Goal: Task Accomplishment & Management: Use online tool/utility

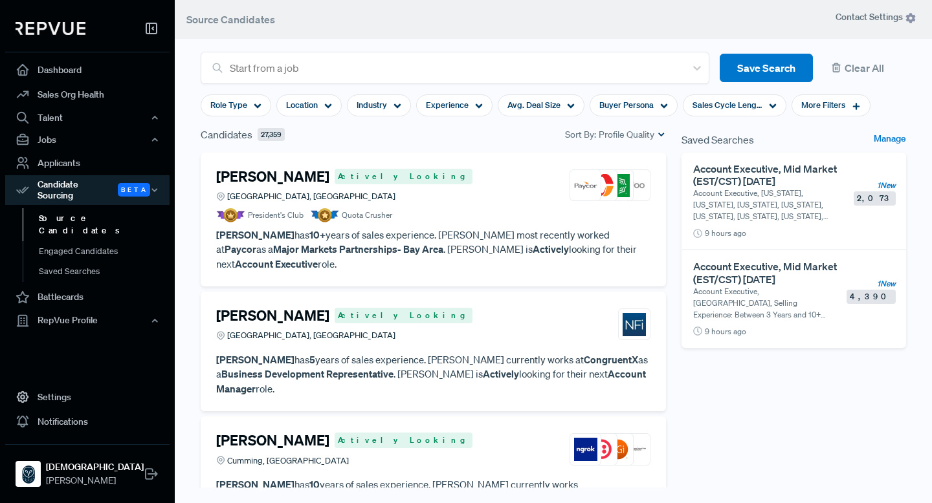
click at [499, 220] on article "President's Club Quota Crusher" at bounding box center [433, 215] width 434 height 14
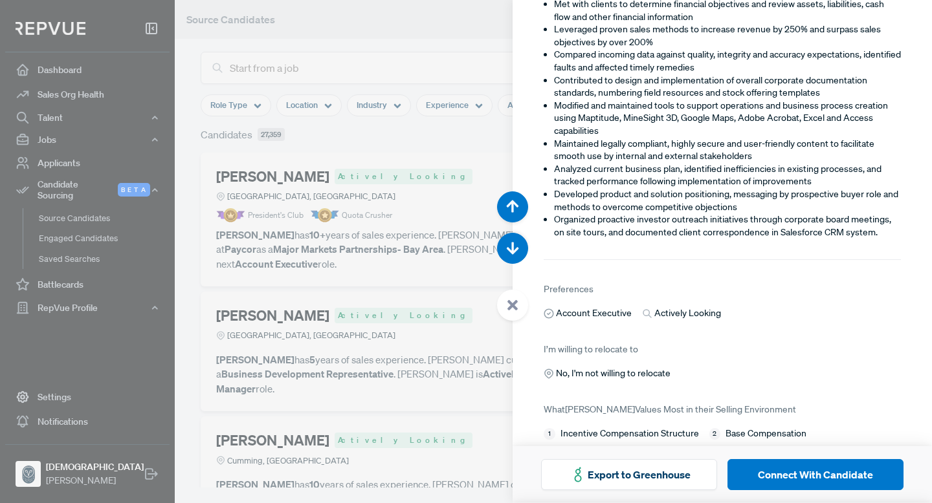
scroll to position [1847, 0]
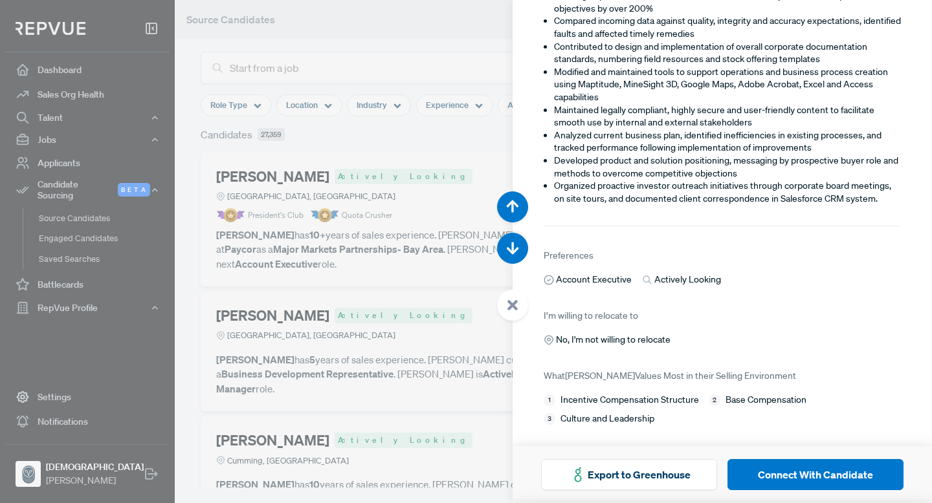
click at [397, 138] on div at bounding box center [466, 251] width 932 height 503
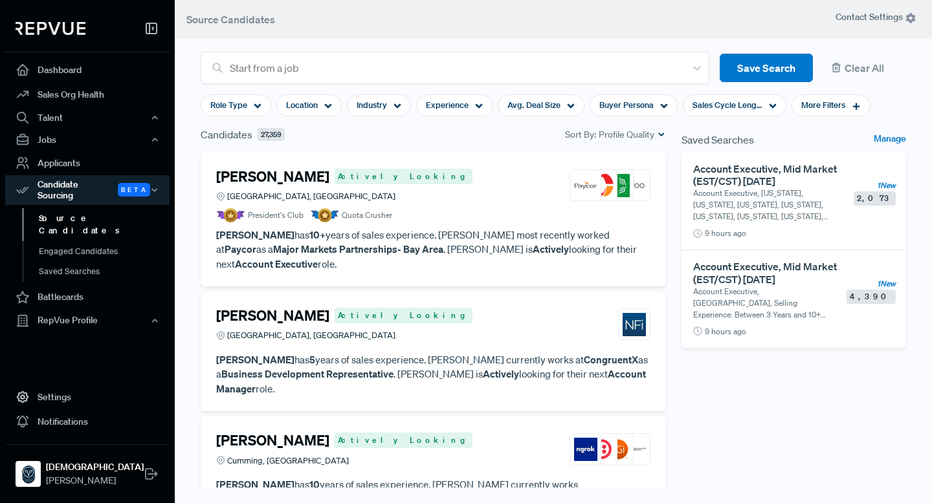
click at [456, 117] on section "Role Type Location Industry Experience Avg. Deal Size Buyer Persona Sales Cycle…" at bounding box center [536, 105] width 670 height 43
click at [457, 106] on span "Experience" at bounding box center [447, 105] width 43 height 12
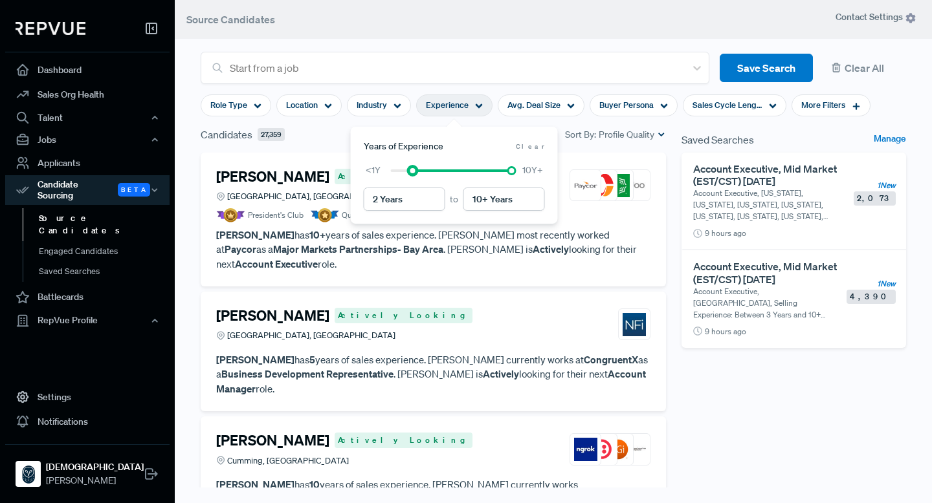
type input "3 Years"
drag, startPoint x: 388, startPoint y: 171, endPoint x: 420, endPoint y: 172, distance: 31.7
click at [420, 172] on div at bounding box center [423, 170] width 9 height 9
click at [773, 419] on div "Saved Searches Manage Account Executive, Mid Market (EST/CST) [DATE] Account Ex…" at bounding box center [794, 331] width 240 height 409
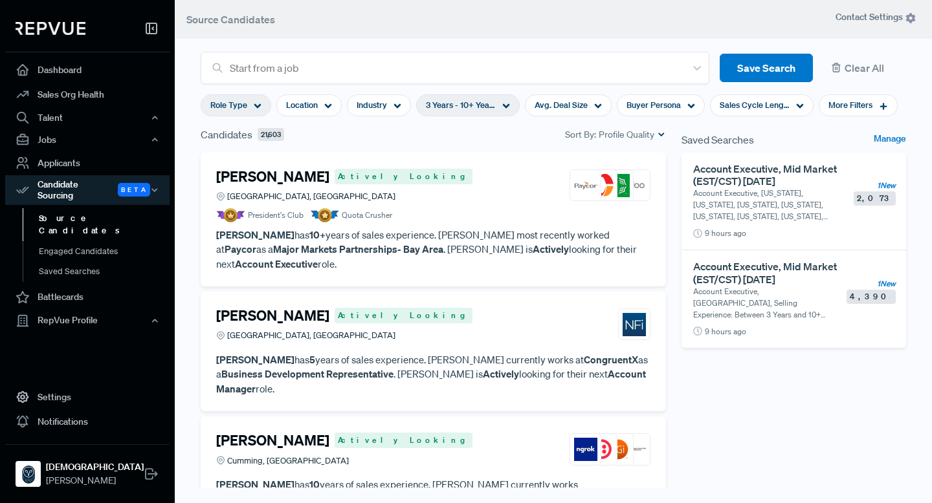
click at [255, 109] on icon at bounding box center [258, 106] width 8 height 8
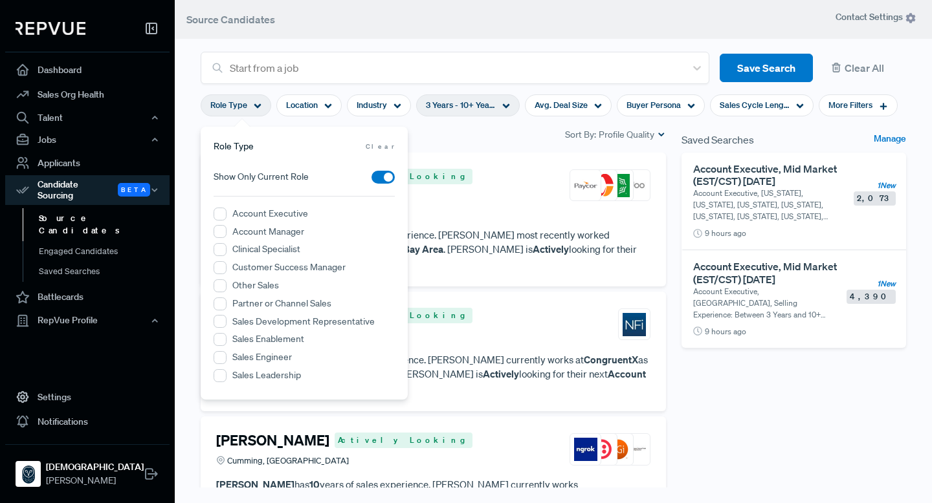
click at [243, 208] on label "Account Executive" at bounding box center [270, 214] width 76 height 14
click at [226, 208] on Executive "Account Executive" at bounding box center [220, 214] width 13 height 13
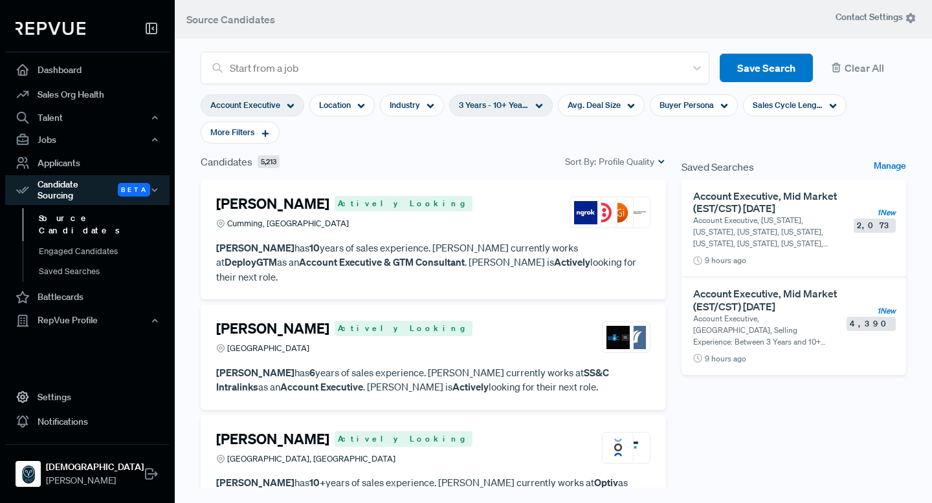
click at [467, 160] on div "Candidates 5,213 Sort By: Profile Quality" at bounding box center [433, 162] width 465 height 16
click at [773, 107] on span "Sales Cycle Length" at bounding box center [788, 105] width 70 height 12
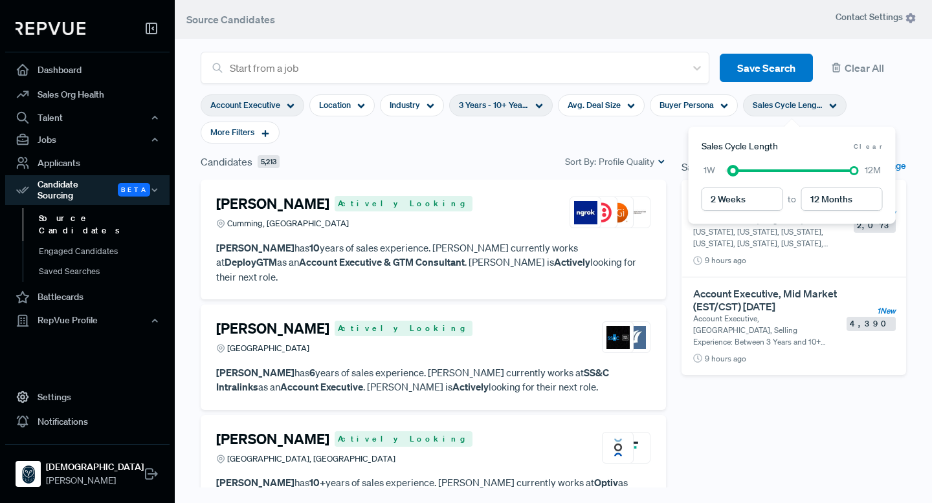
click at [736, 168] on div at bounding box center [789, 170] width 129 height 9
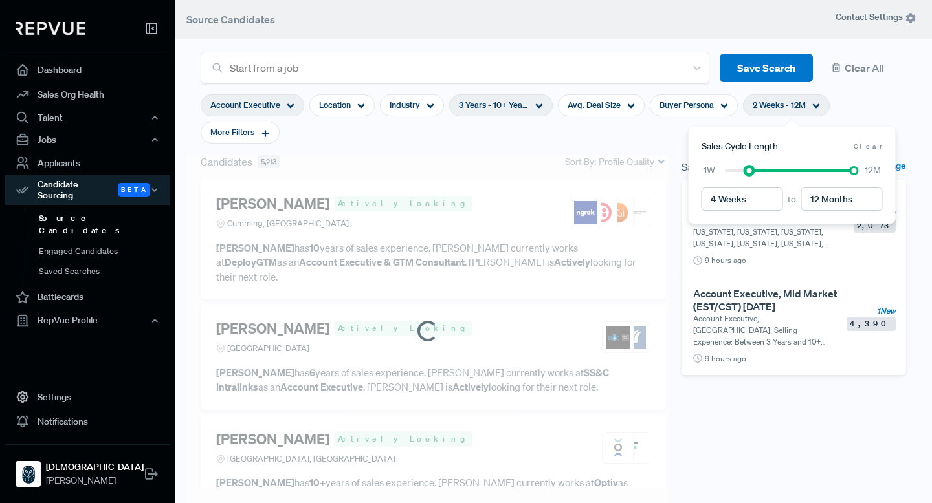
click at [753, 170] on div at bounding box center [789, 170] width 129 height 9
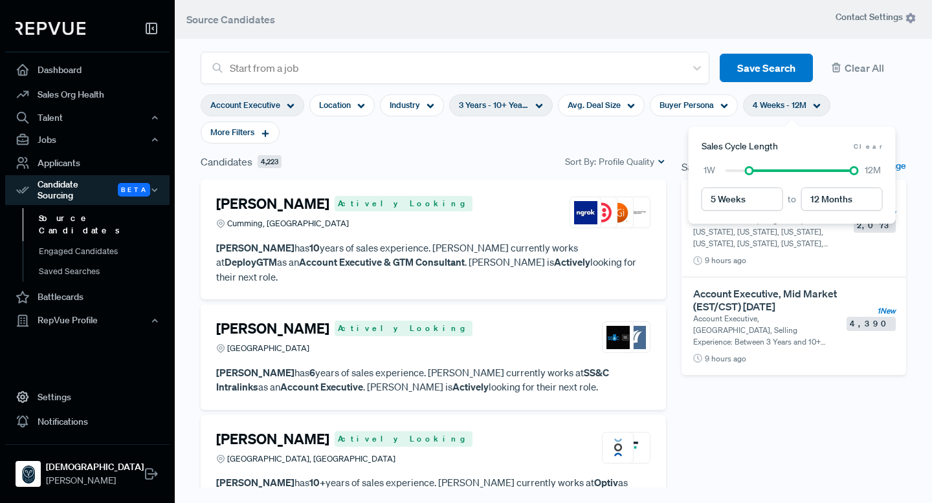
click at [755, 170] on div at bounding box center [789, 170] width 129 height 9
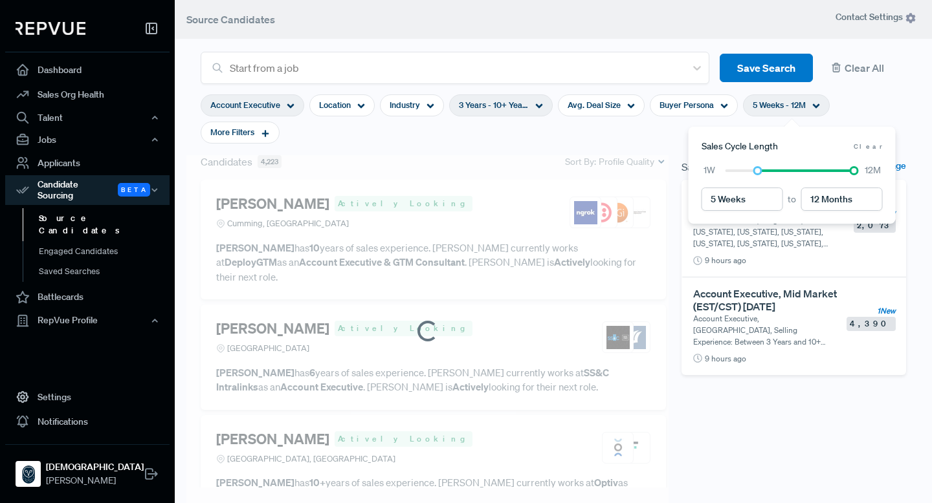
type input "6 Weeks"
click at [762, 170] on div at bounding box center [789, 170] width 129 height 9
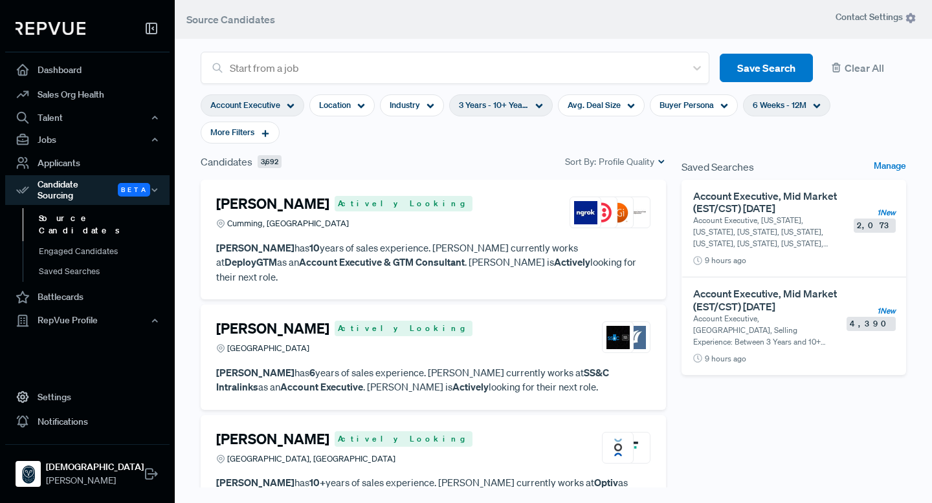
click at [265, 207] on h4 "[PERSON_NAME]" at bounding box center [272, 203] width 113 height 17
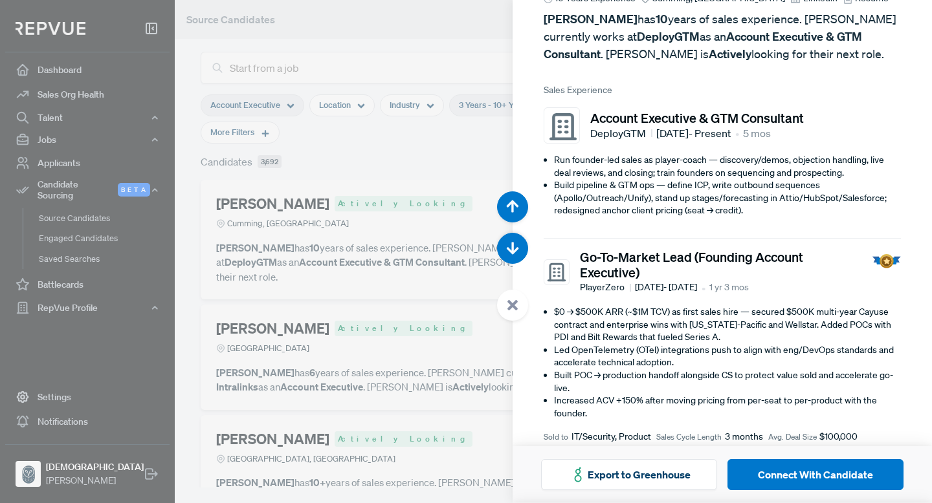
scroll to position [100, 0]
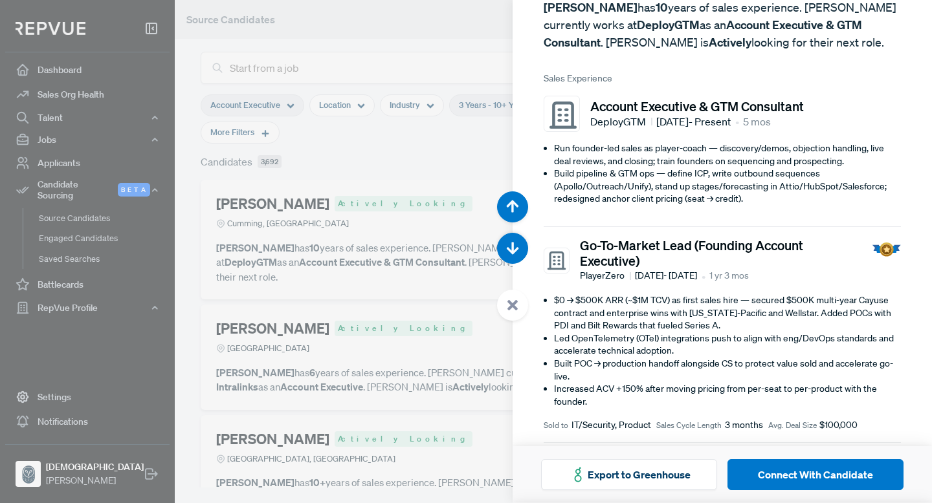
click at [422, 140] on div at bounding box center [466, 251] width 932 height 503
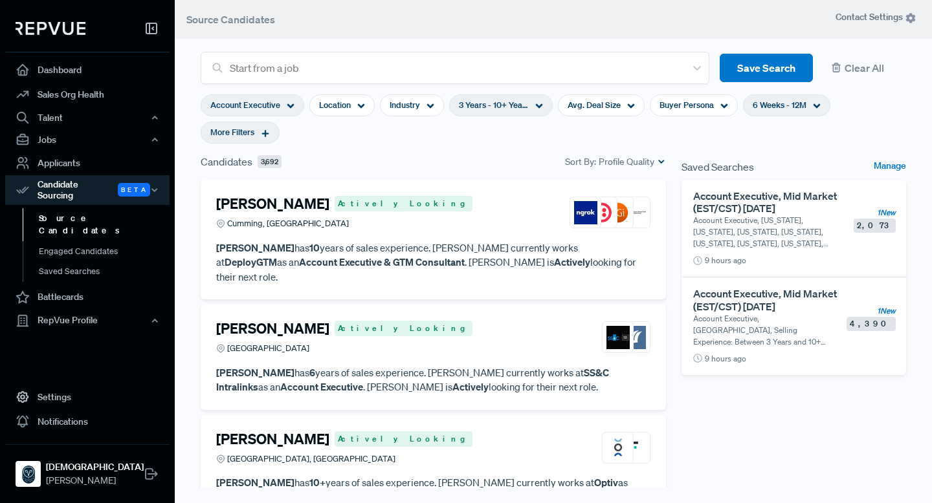
click at [258, 134] on div "More Filters" at bounding box center [240, 133] width 79 height 22
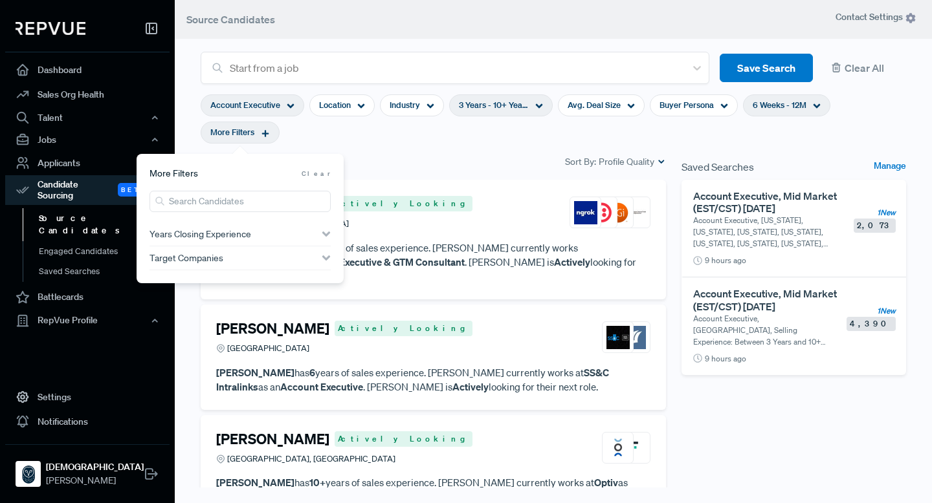
click at [527, 160] on div "Candidates 3,692 Sort By: Profile Quality" at bounding box center [433, 162] width 465 height 16
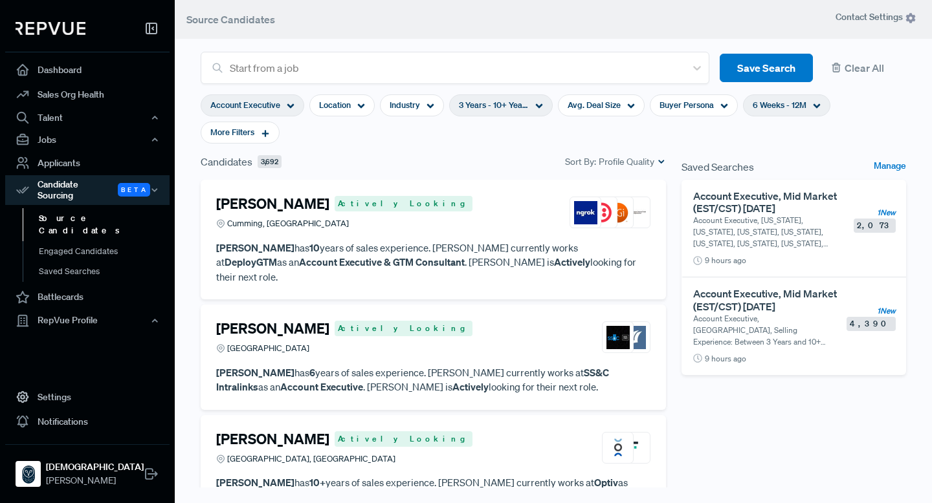
click at [483, 322] on div "[PERSON_NAME] Actively Looking [GEOGRAPHIC_DATA]" at bounding box center [433, 337] width 434 height 35
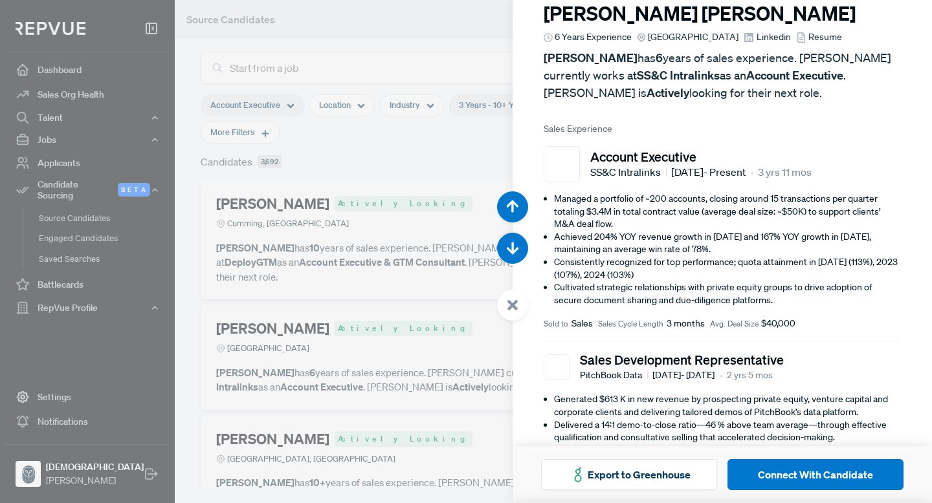
scroll to position [51, 0]
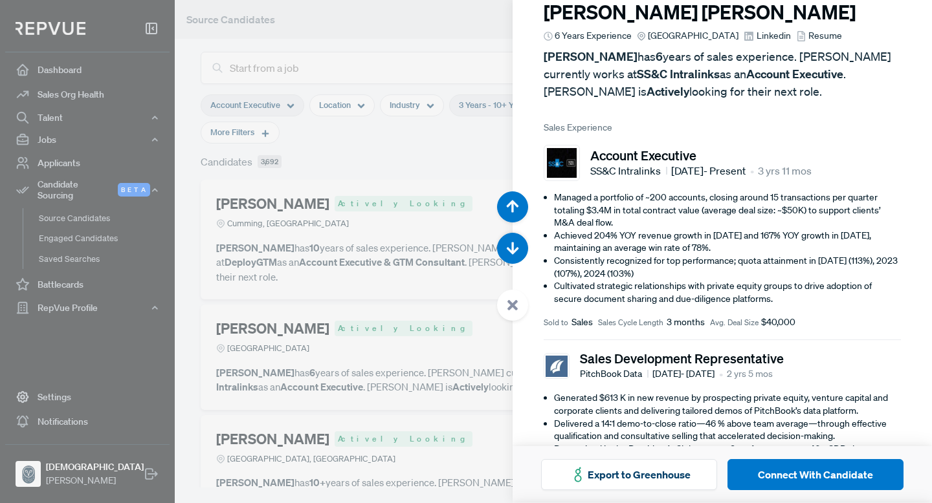
click at [440, 124] on div at bounding box center [466, 251] width 932 height 503
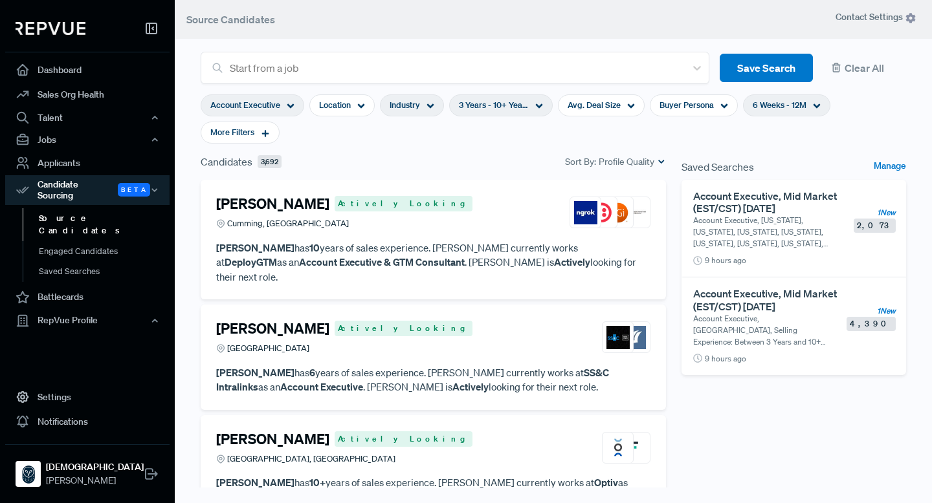
click at [424, 102] on div "Industry" at bounding box center [412, 105] width 64 height 22
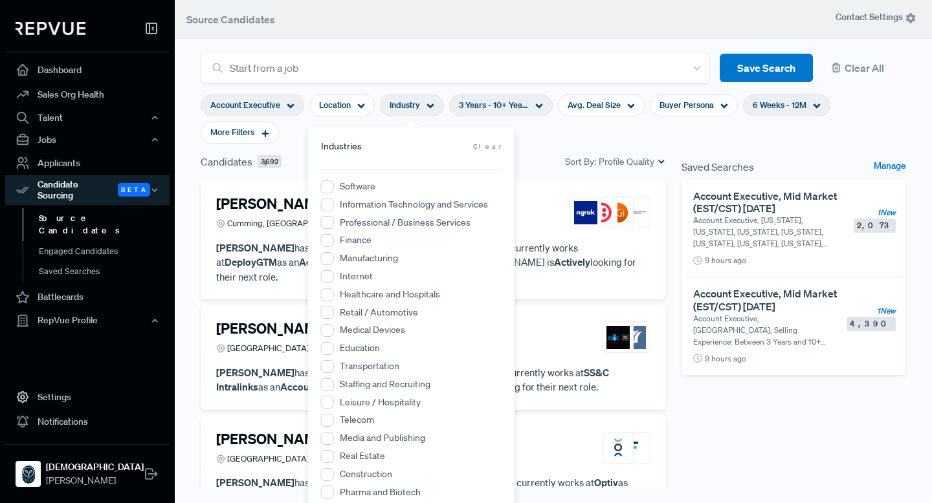
click at [382, 186] on div "Software" at bounding box center [411, 188] width 181 height 17
click at [354, 187] on label "Software" at bounding box center [358, 187] width 36 height 14
click at [334, 187] on input "Software" at bounding box center [327, 187] width 13 height 13
click at [387, 328] on label "Medical Devices" at bounding box center [372, 331] width 65 height 14
click at [334, 328] on Devices "Medical Devices" at bounding box center [327, 330] width 13 height 13
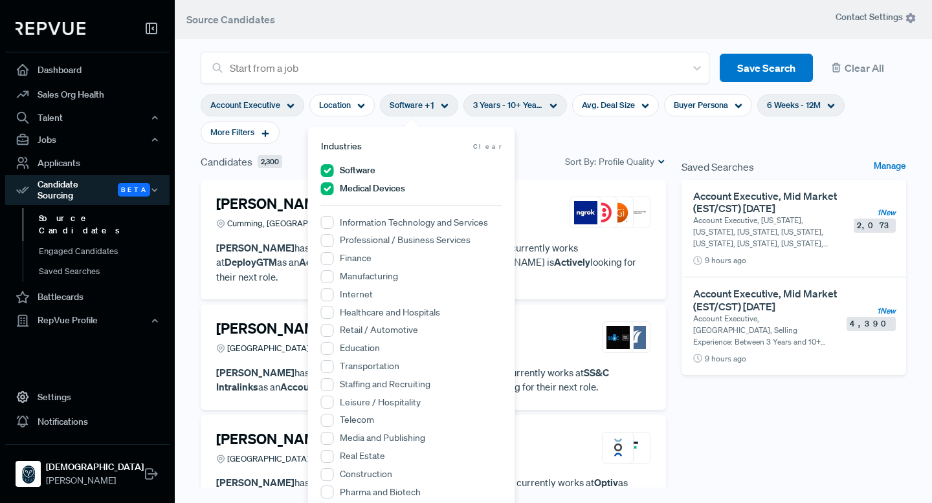
click at [568, 138] on section "Account Executive Location Software + 1 3 Years - 10+ Years Avg. Deal Size Buye…" at bounding box center [553, 119] width 705 height 70
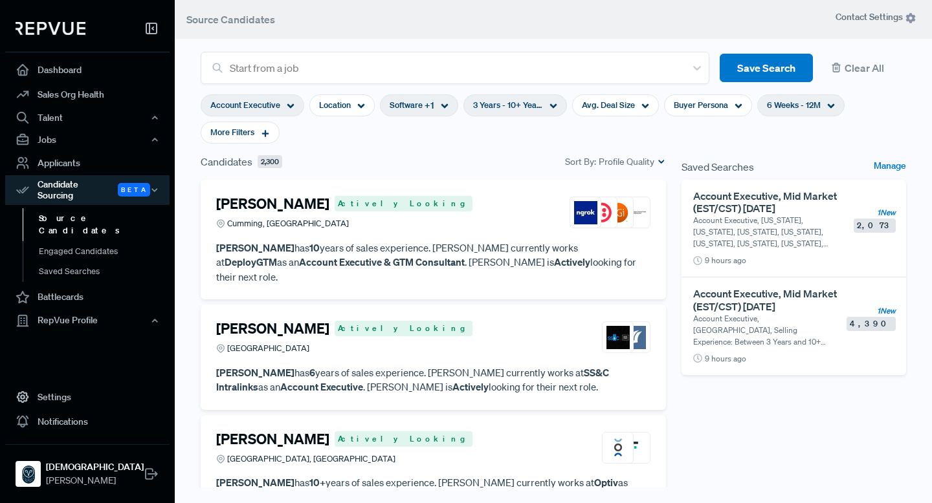
click at [299, 197] on h4 "[PERSON_NAME]" at bounding box center [272, 203] width 113 height 17
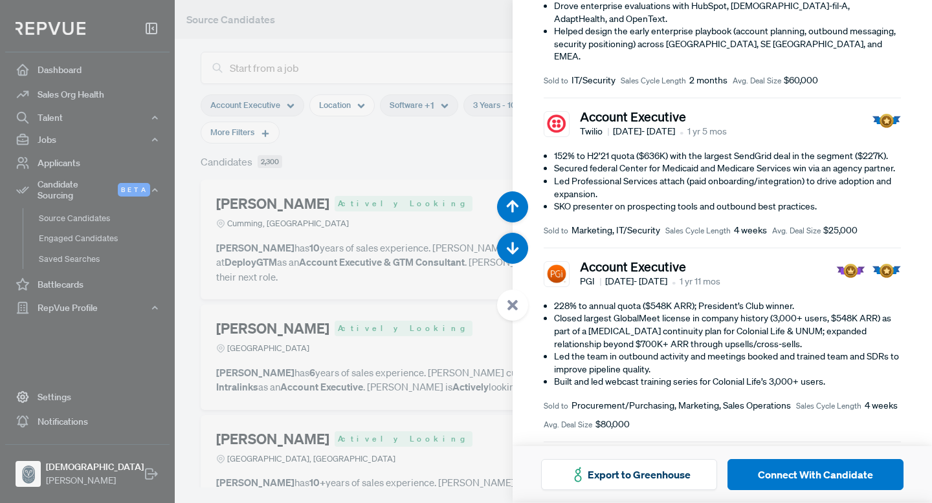
scroll to position [626, 0]
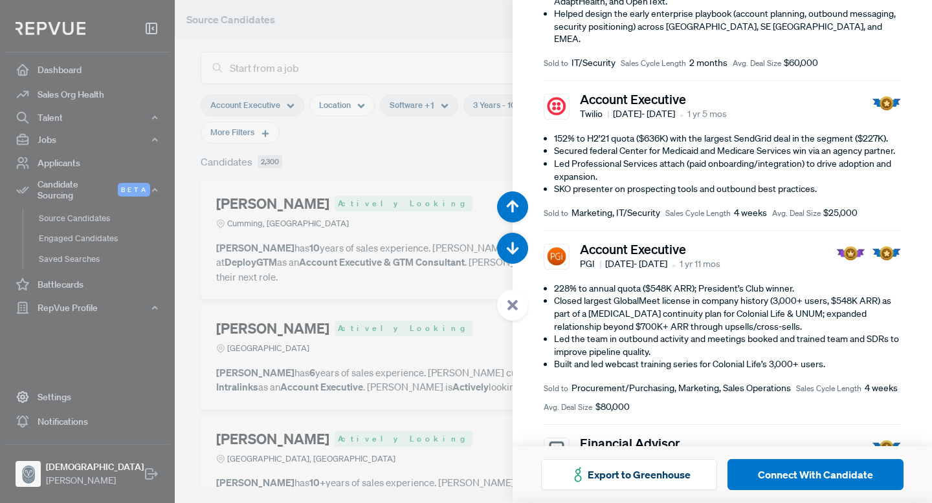
click at [407, 289] on div at bounding box center [466, 251] width 932 height 503
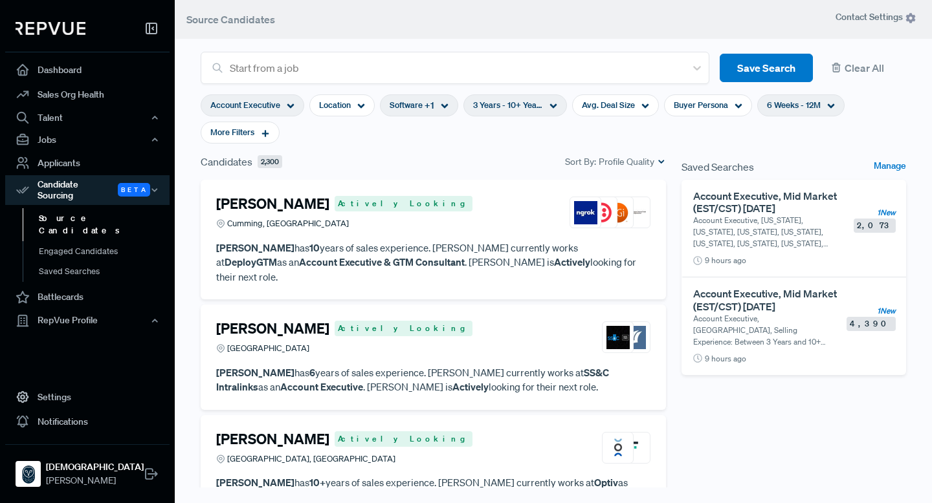
click at [250, 320] on h4 "[PERSON_NAME]" at bounding box center [272, 328] width 113 height 17
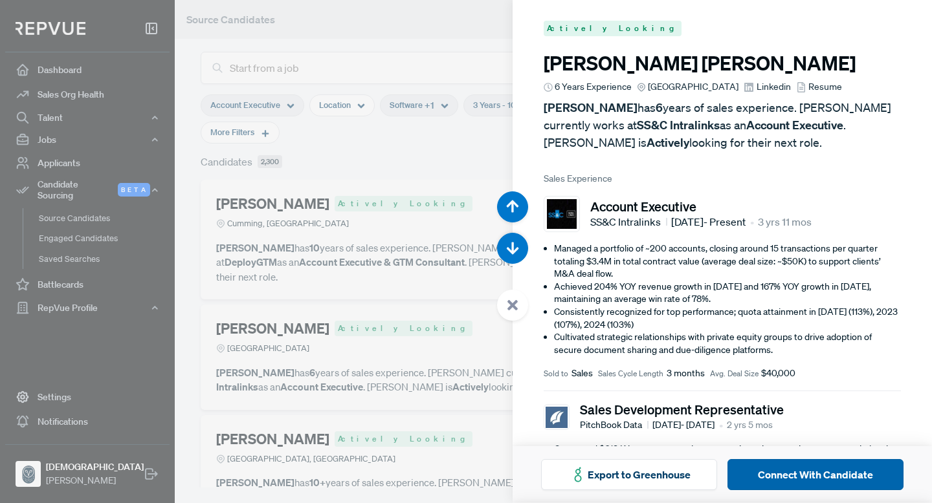
click at [797, 472] on button "Connect With Candidate" at bounding box center [815, 474] width 176 height 31
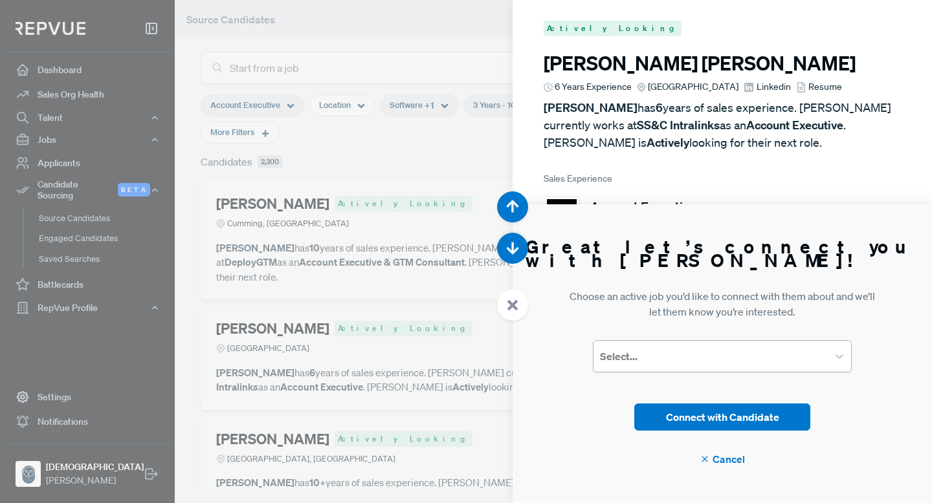
click at [748, 363] on div at bounding box center [710, 356] width 221 height 18
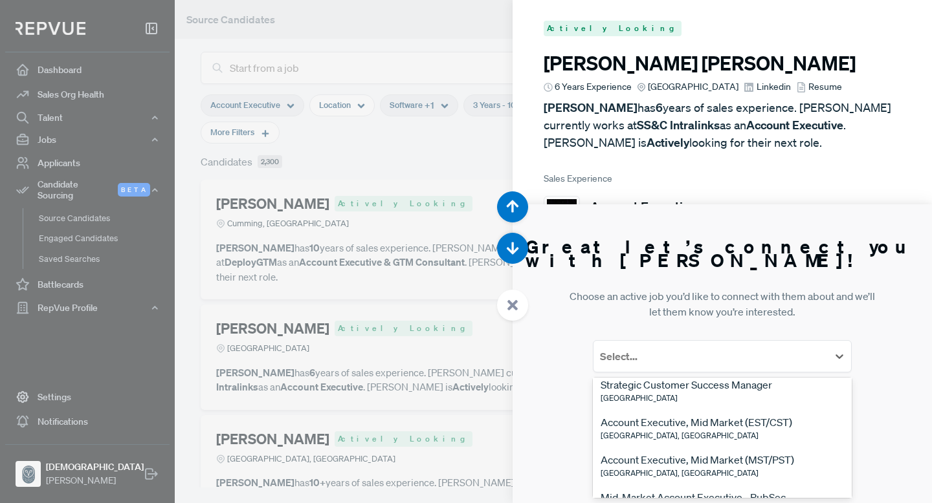
scroll to position [187, 0]
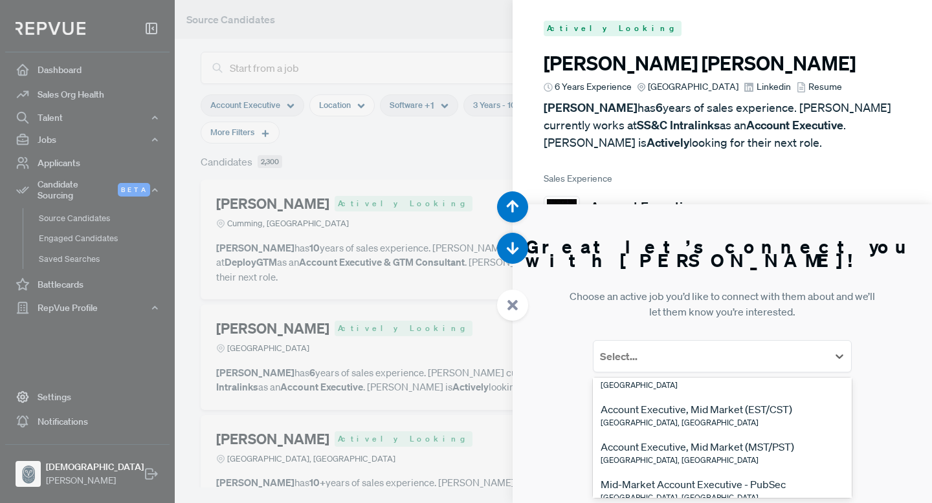
click at [741, 297] on p "Choose an active job you’d like to connect with them about and we’ll let them k…" at bounding box center [722, 304] width 311 height 31
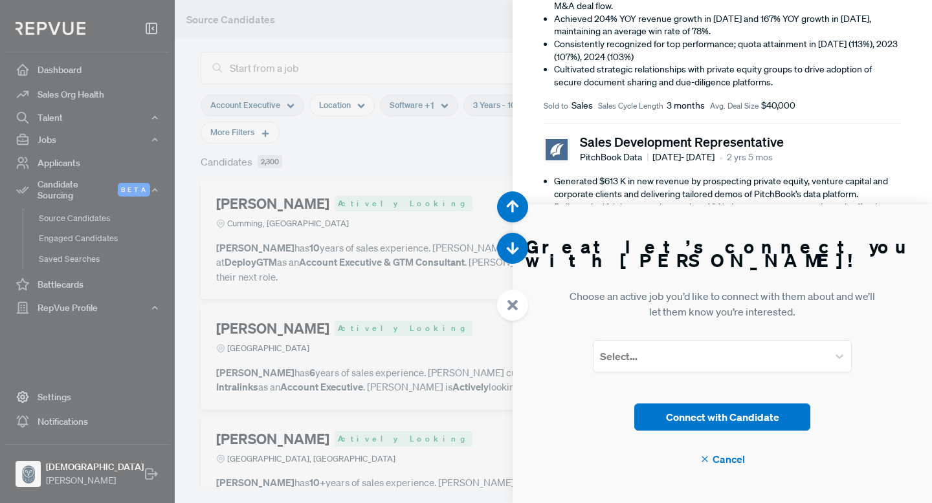
scroll to position [285, 0]
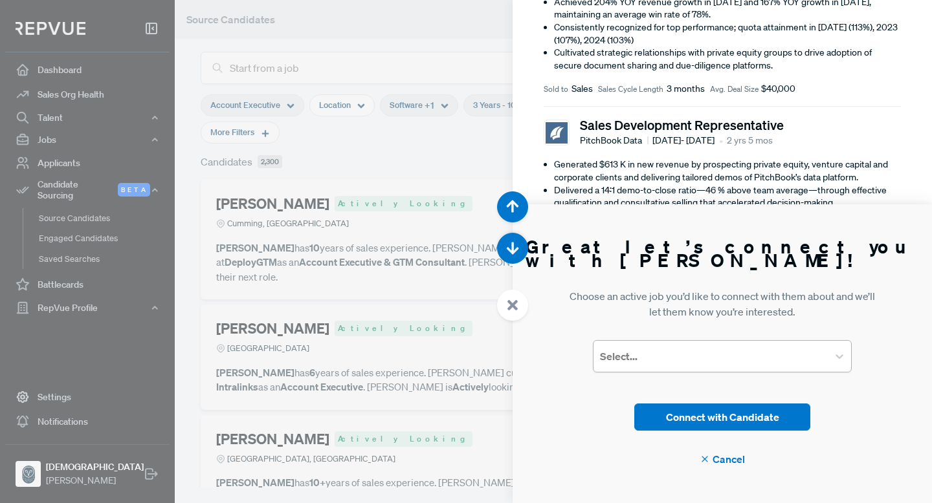
click at [685, 349] on div at bounding box center [710, 356] width 221 height 18
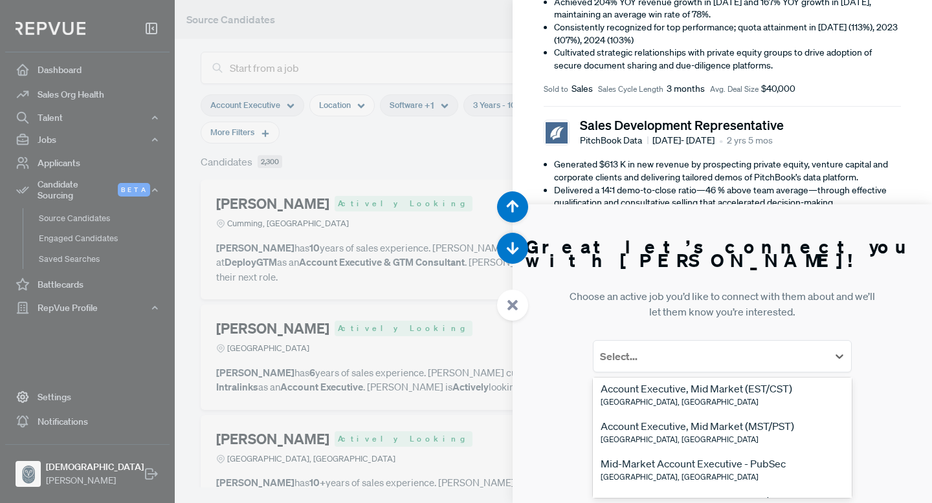
scroll to position [212, 0]
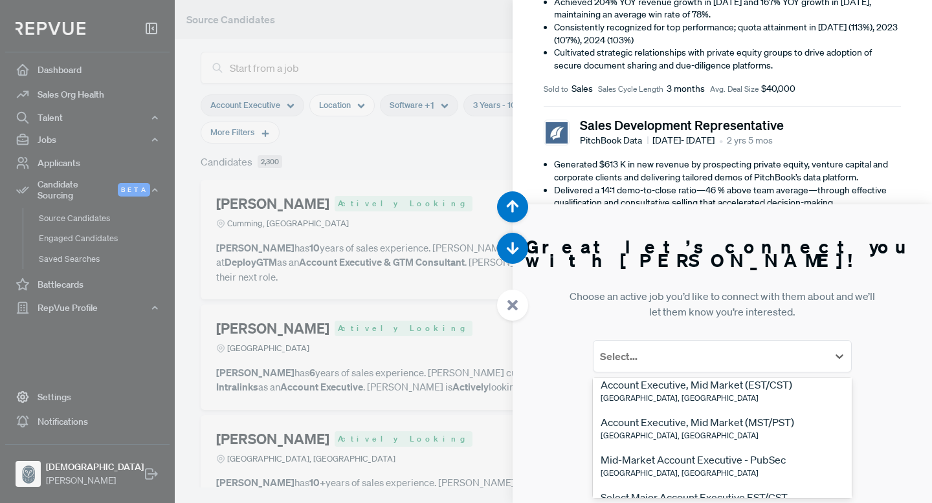
click at [687, 396] on div "[GEOGRAPHIC_DATA], [GEOGRAPHIC_DATA]" at bounding box center [697, 399] width 192 height 12
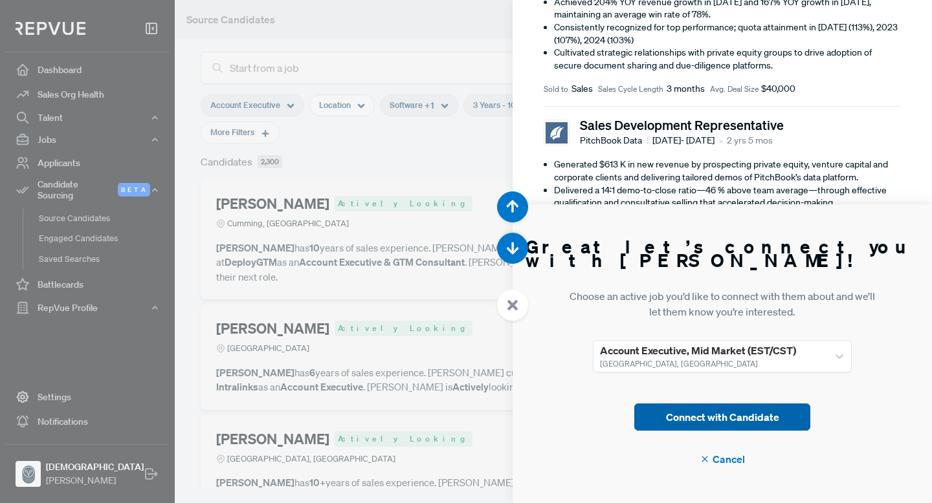
click at [751, 421] on button "Connect with Candidate" at bounding box center [722, 417] width 176 height 27
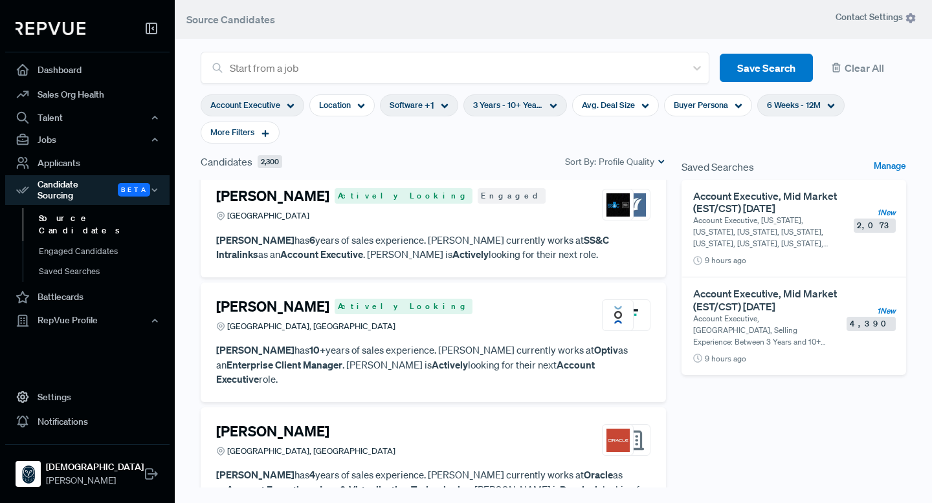
scroll to position [149, 0]
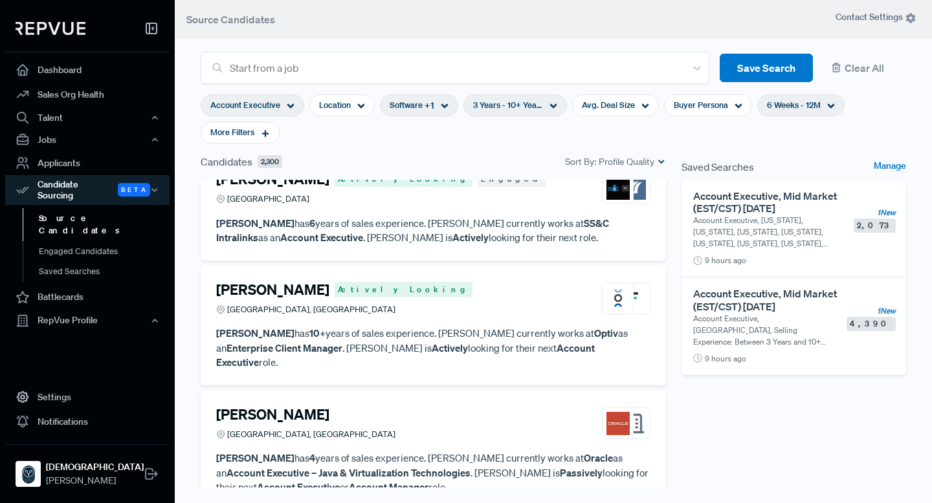
click at [329, 281] on h4 "[PERSON_NAME]" at bounding box center [272, 289] width 113 height 17
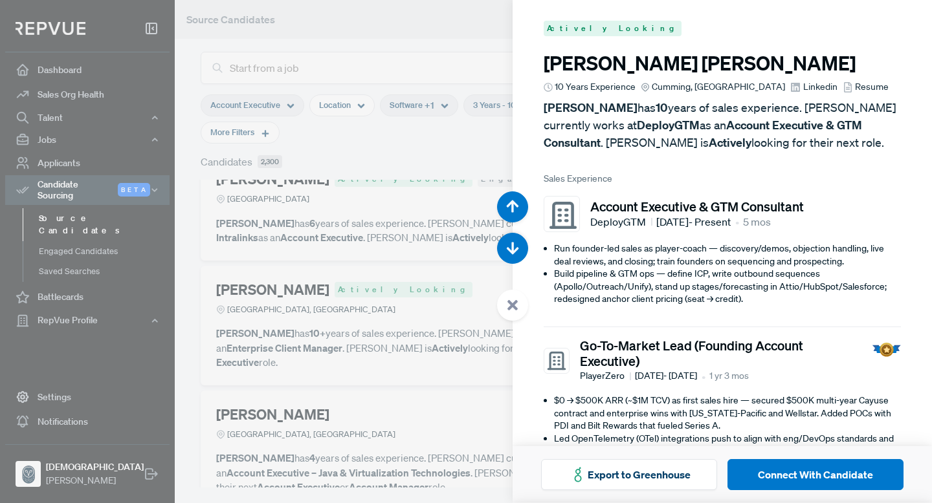
scroll to position [1007, 0]
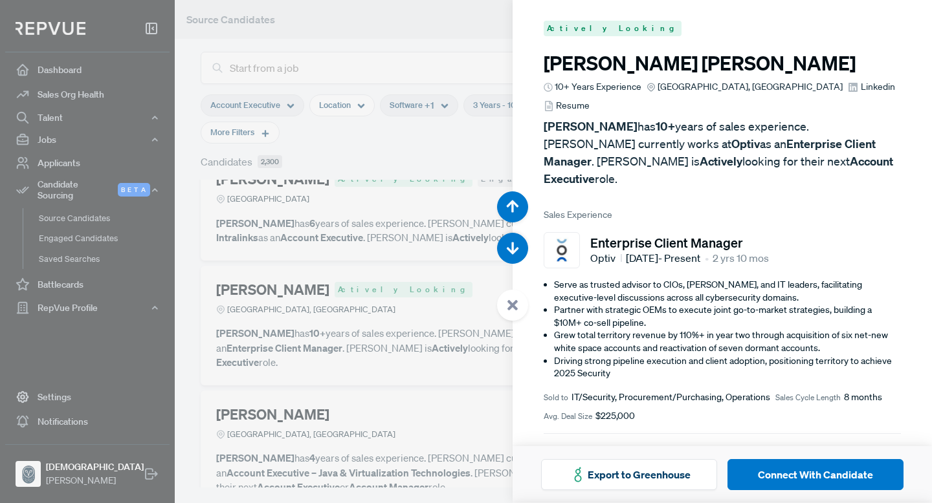
click at [318, 401] on div at bounding box center [466, 251] width 932 height 503
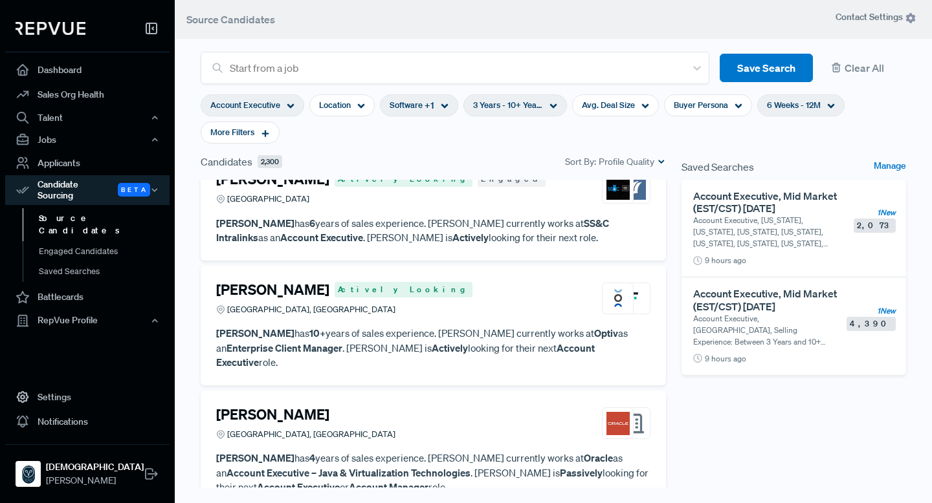
click at [265, 406] on h4 "[PERSON_NAME]" at bounding box center [272, 414] width 113 height 17
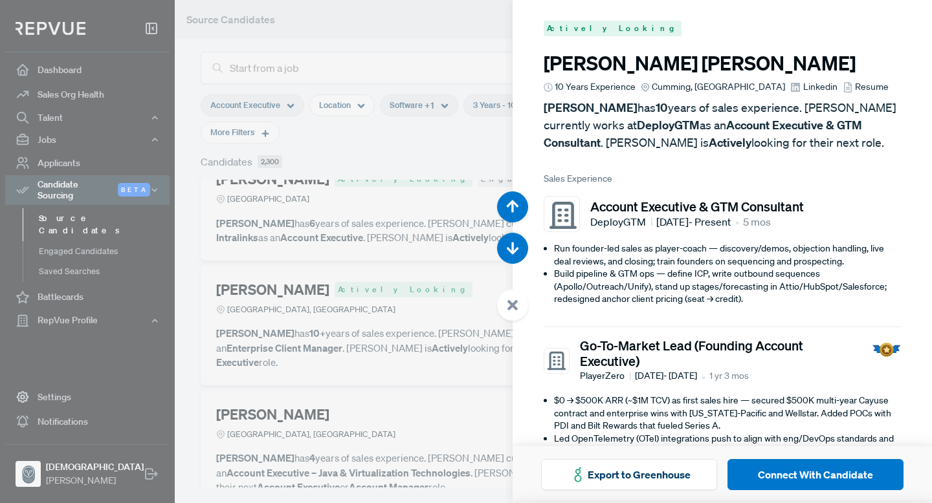
scroll to position [1510, 0]
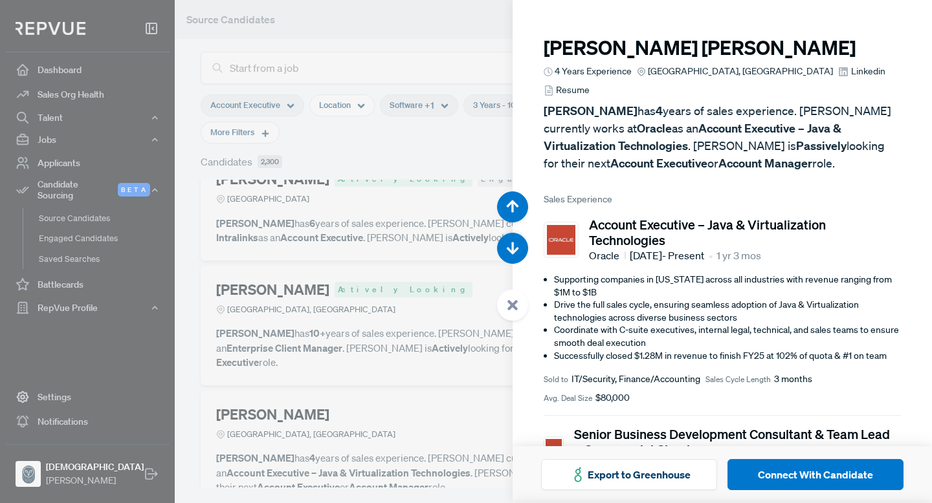
click at [371, 365] on div at bounding box center [466, 251] width 932 height 503
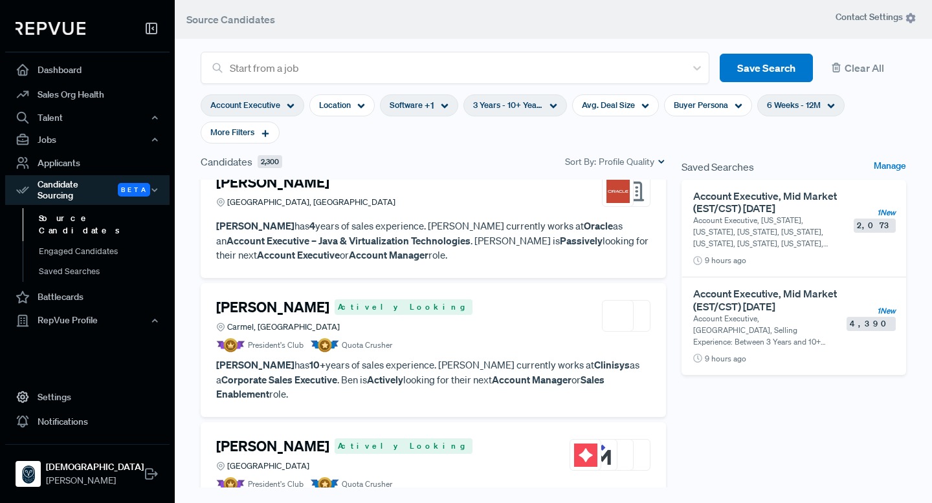
scroll to position [381, 0]
click at [259, 136] on div "More Filters" at bounding box center [240, 133] width 79 height 22
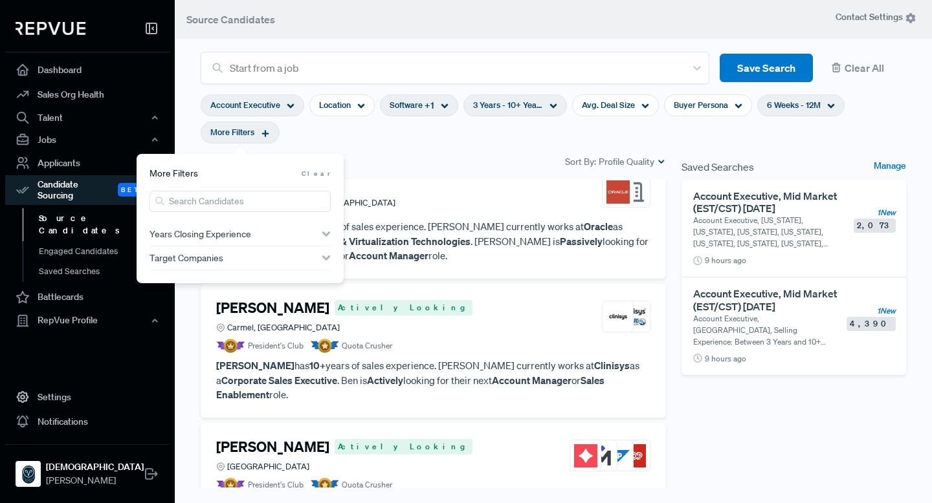
click at [237, 236] on span "Years Closing Experience" at bounding box center [200, 234] width 102 height 10
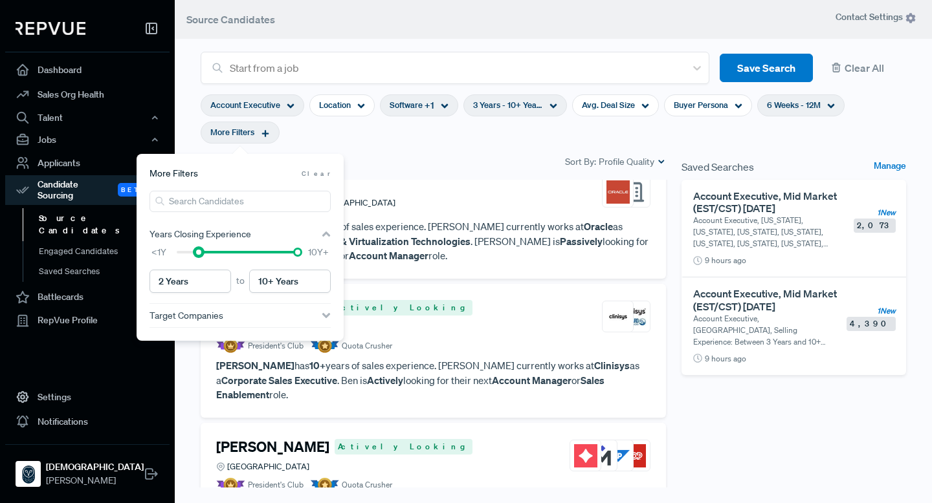
type input "3 Years"
drag, startPoint x: 181, startPoint y: 249, endPoint x: 215, endPoint y: 250, distance: 34.3
click at [215, 250] on div at bounding box center [237, 252] width 121 height 9
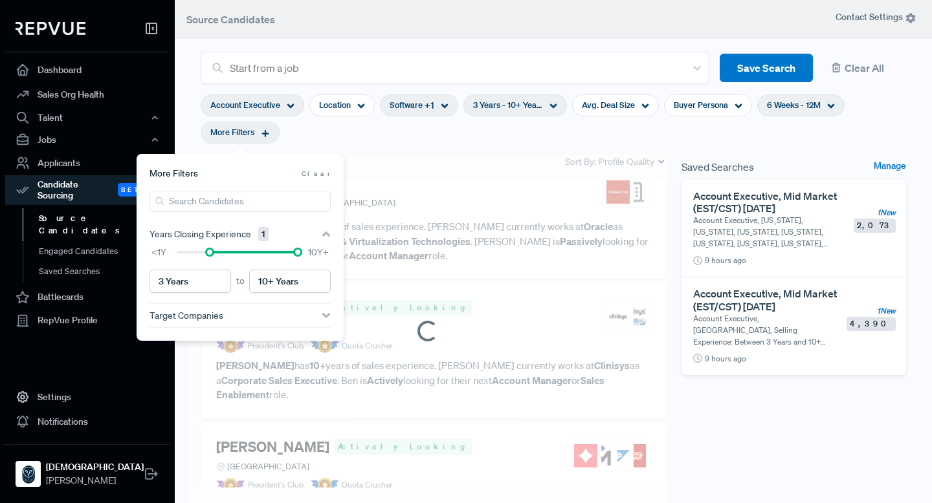
scroll to position [439, 0]
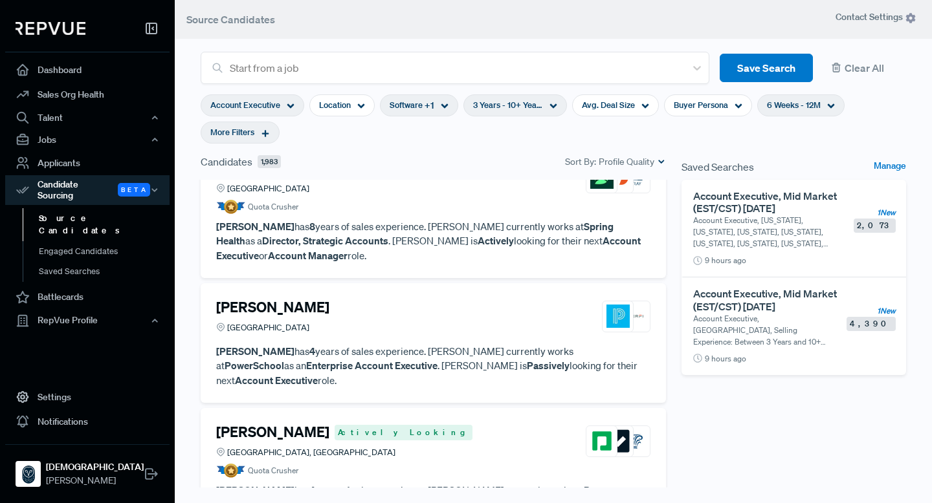
click at [430, 166] on div "Candidates 1,983 Sort By: Profile Quality" at bounding box center [433, 162] width 465 height 16
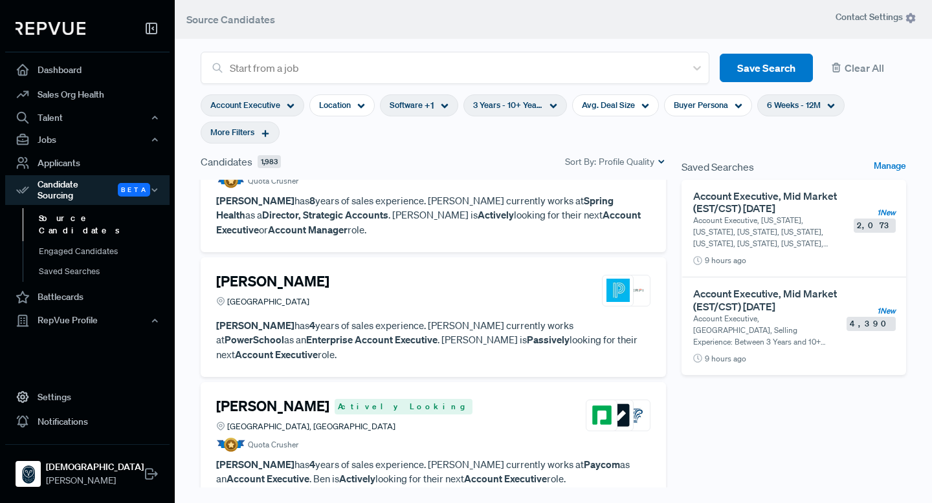
scroll to position [437, 0]
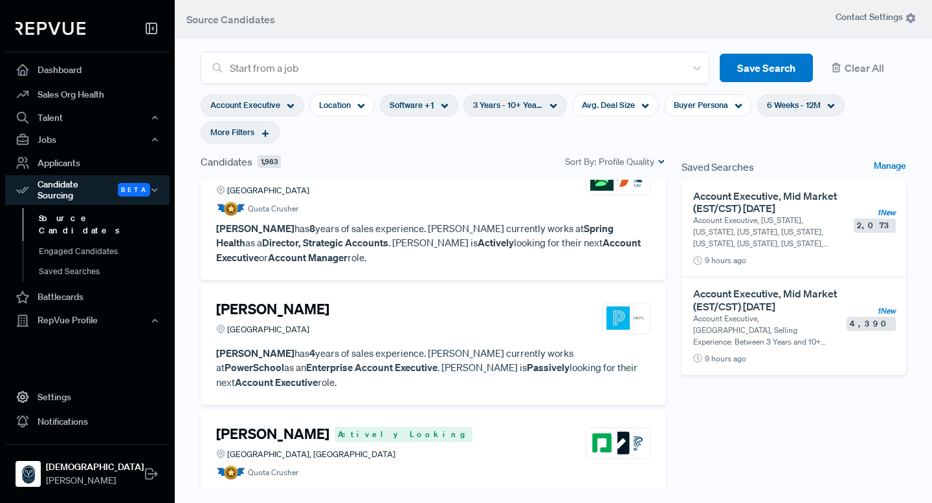
click at [309, 301] on h4 "[PERSON_NAME]" at bounding box center [272, 309] width 113 height 17
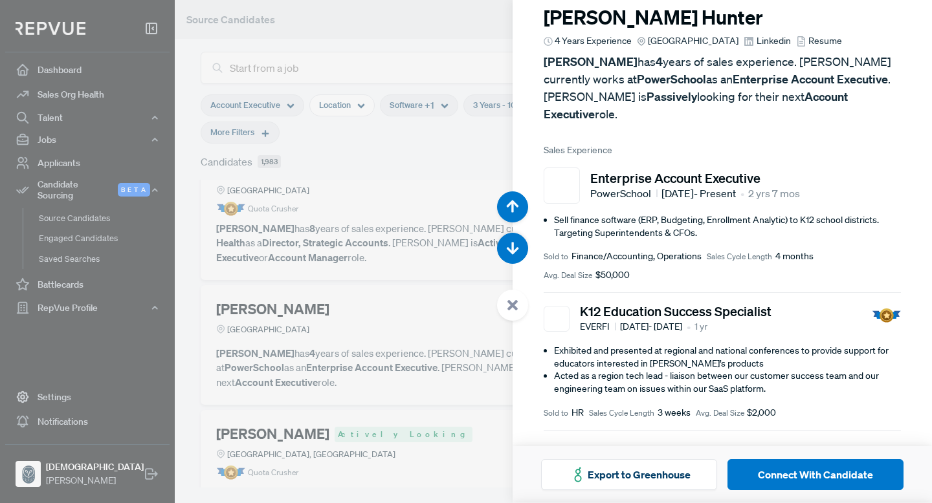
scroll to position [12, 0]
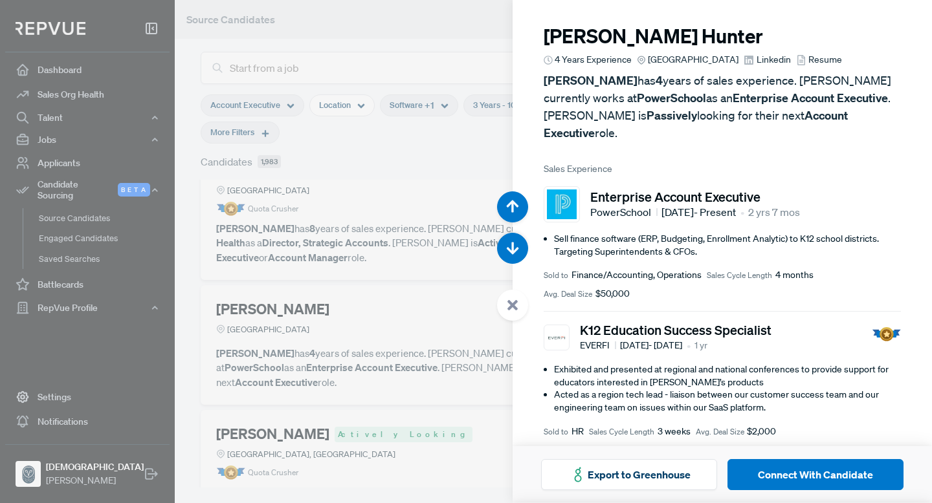
click at [425, 192] on div at bounding box center [466, 251] width 932 height 503
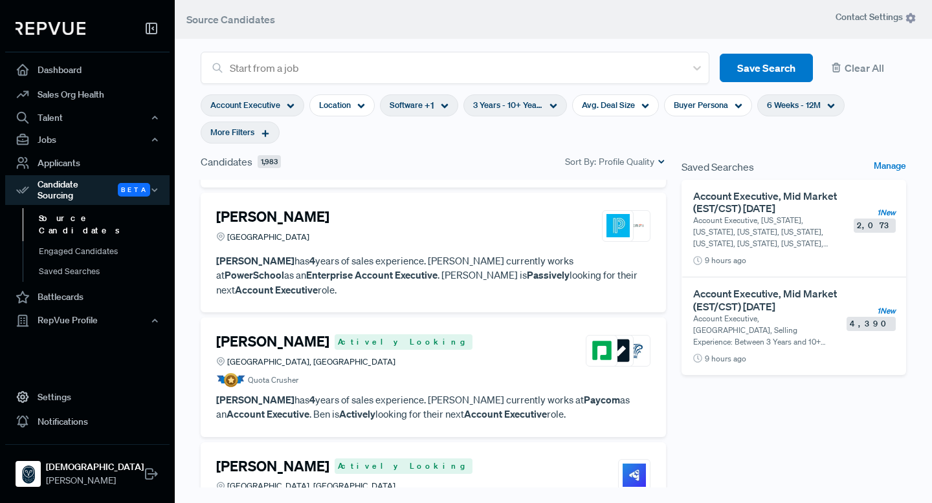
scroll to position [537, 0]
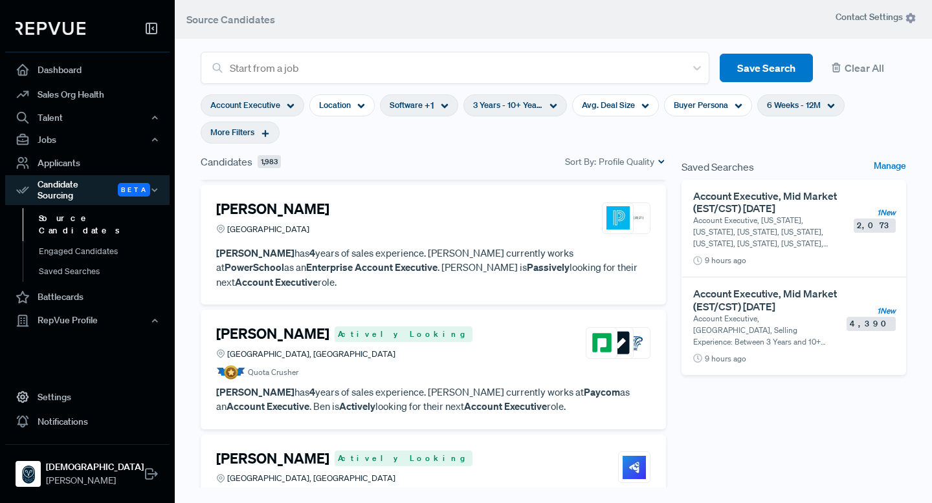
click at [421, 331] on div "[PERSON_NAME] Actively Looking [GEOGRAPHIC_DATA], [GEOGRAPHIC_DATA]" at bounding box center [433, 342] width 434 height 35
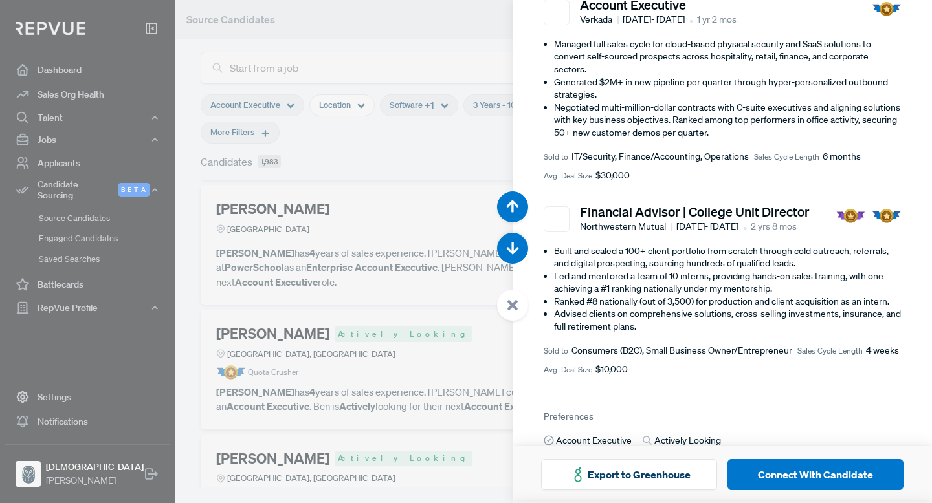
scroll to position [496, 0]
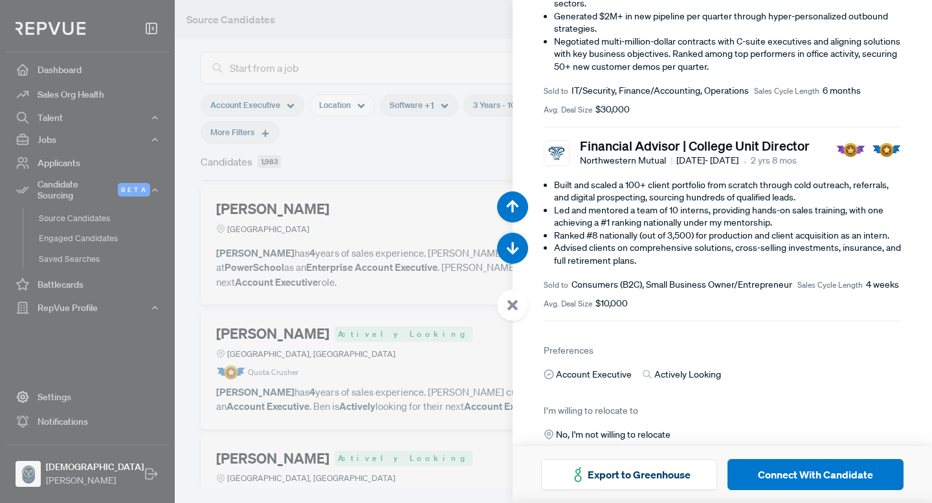
click at [438, 240] on div at bounding box center [466, 251] width 932 height 503
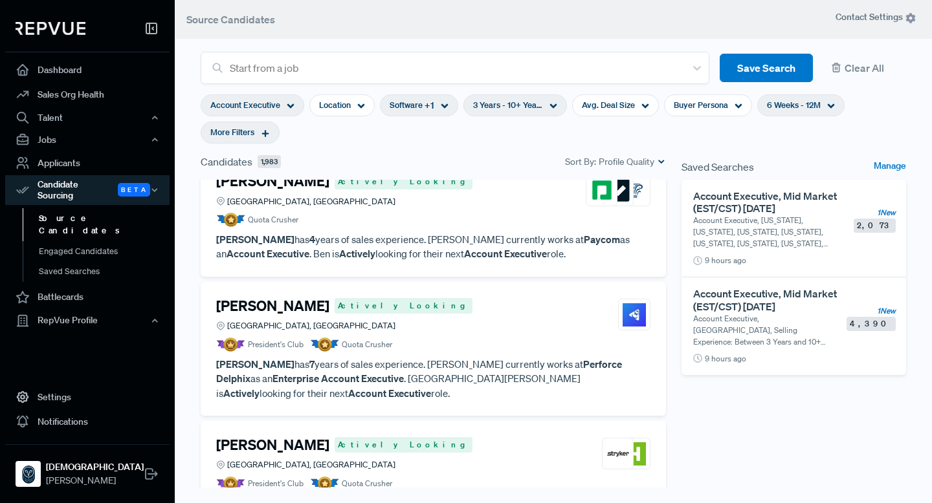
scroll to position [709, 0]
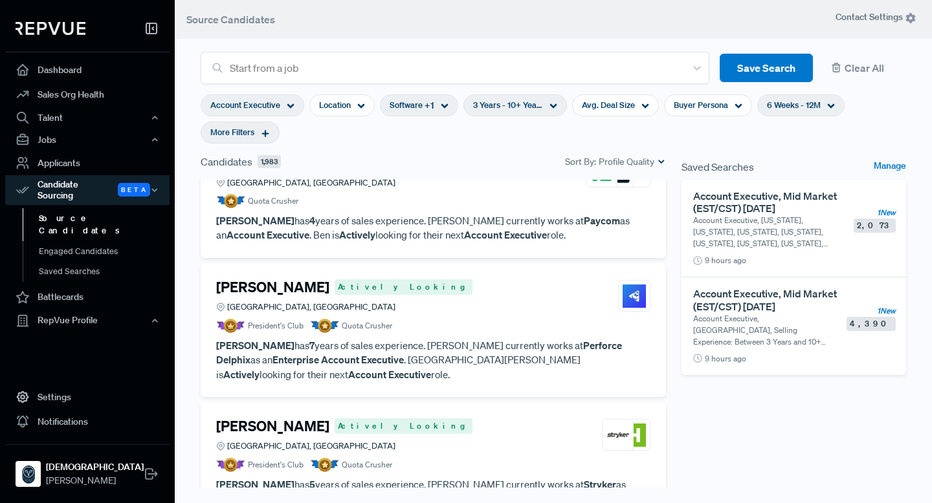
click at [318, 279] on h4 "[PERSON_NAME]" at bounding box center [272, 287] width 113 height 17
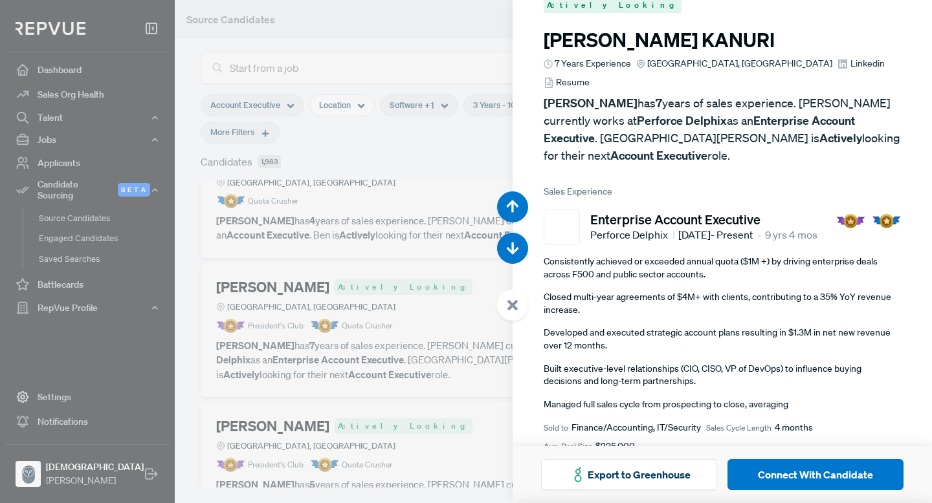
scroll to position [25, 0]
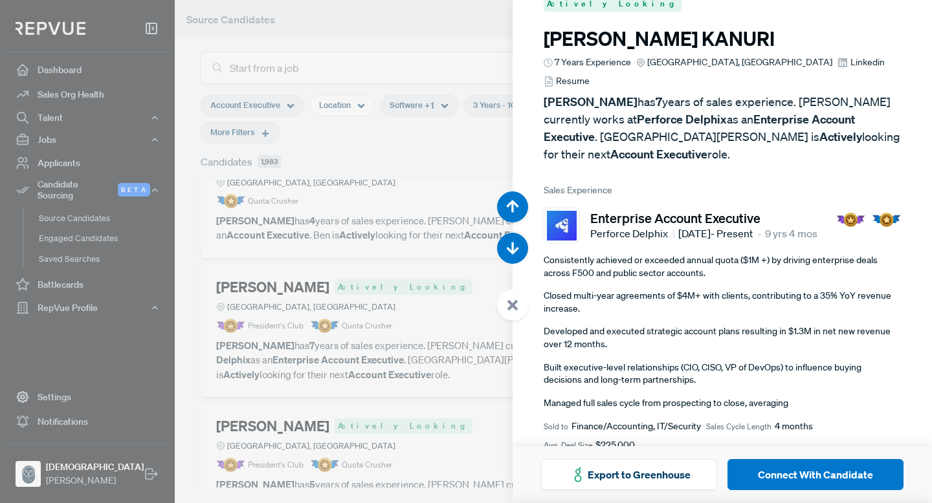
click at [401, 378] on div at bounding box center [466, 251] width 932 height 503
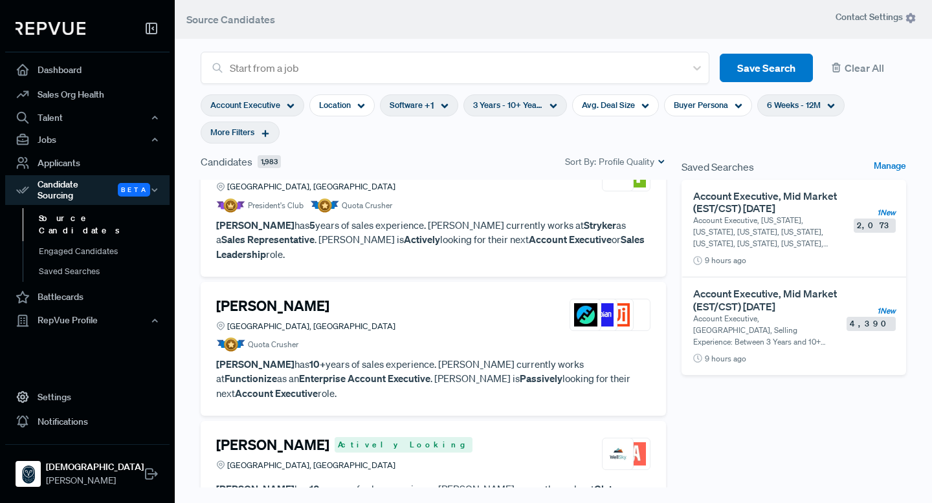
scroll to position [971, 0]
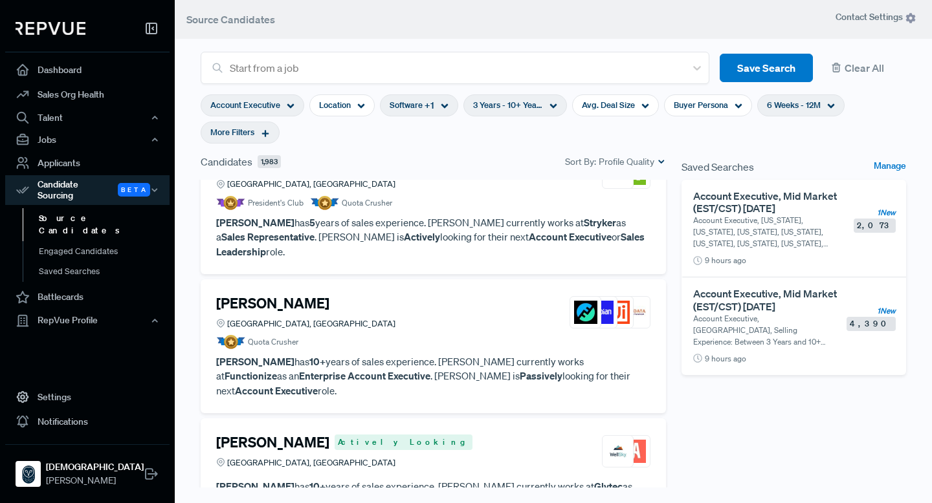
click at [393, 355] on p "[PERSON_NAME] has 10+ years of sales experience. [PERSON_NAME] currently works …" at bounding box center [433, 377] width 434 height 44
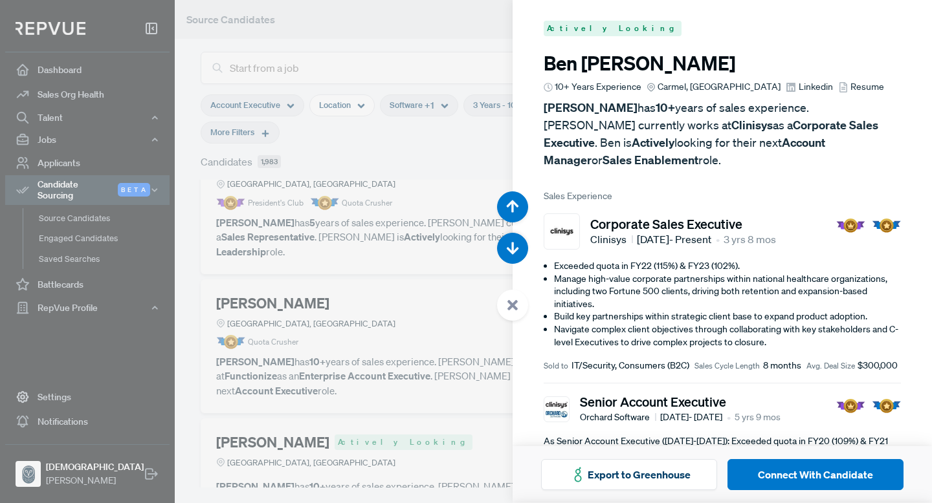
scroll to position [4028, 0]
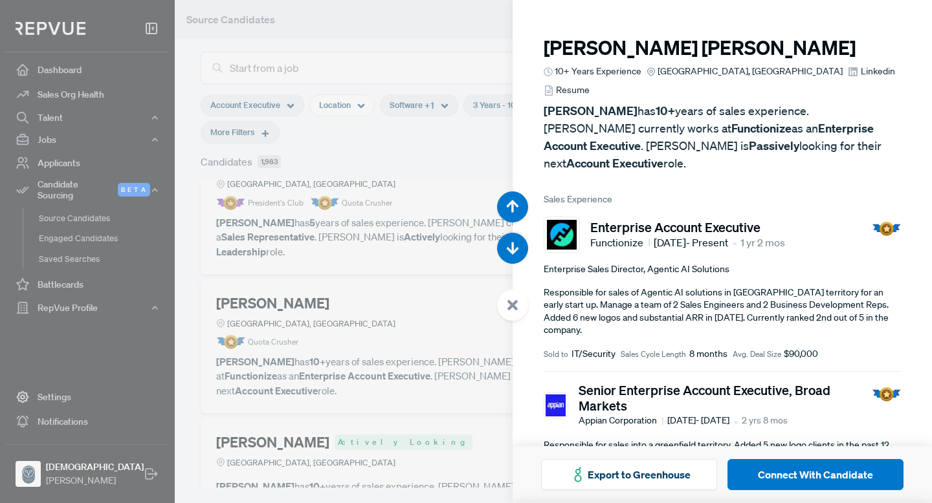
click at [393, 317] on div at bounding box center [466, 251] width 932 height 503
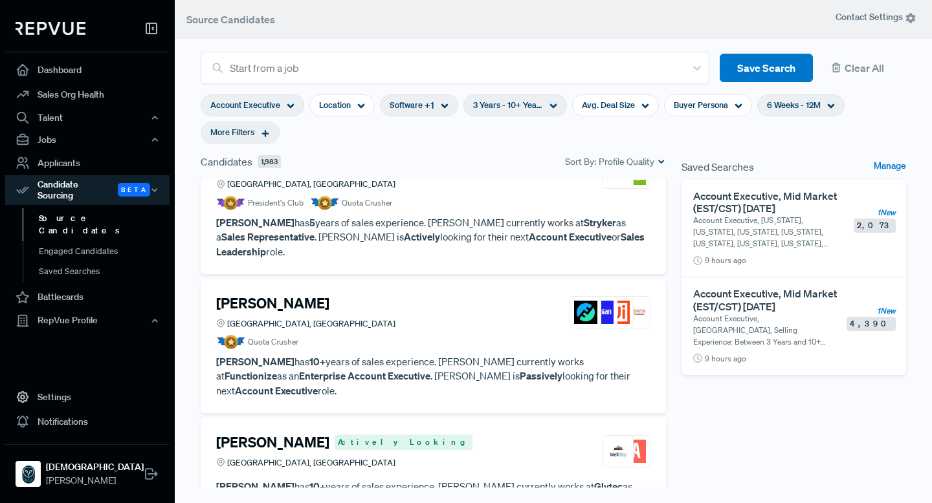
click at [281, 295] on h4 "[PERSON_NAME]" at bounding box center [272, 303] width 113 height 17
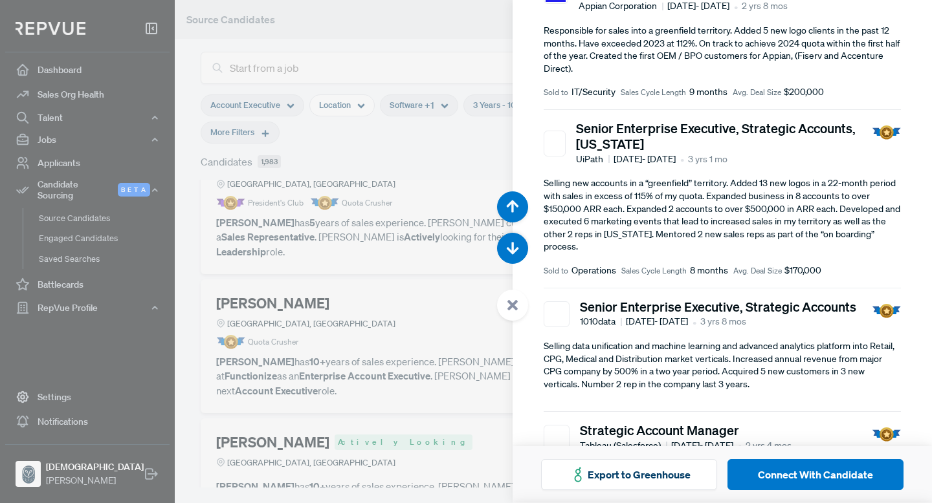
scroll to position [414, 0]
click at [400, 364] on div at bounding box center [466, 251] width 932 height 503
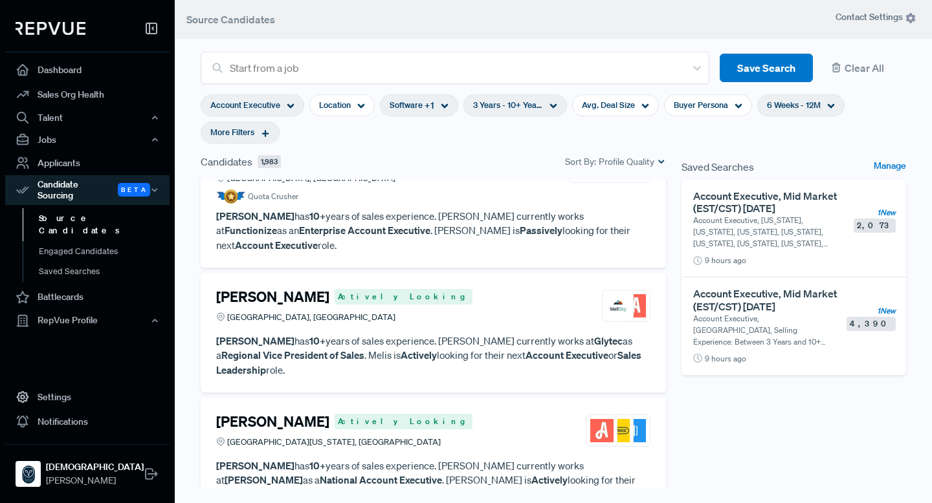
scroll to position [1118, 0]
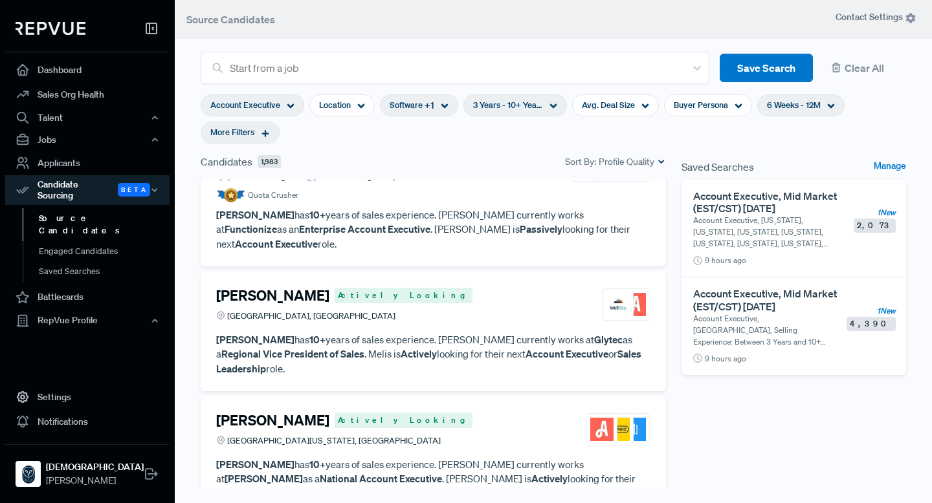
click at [395, 333] on p "[PERSON_NAME] has 10+ years of sales experience. [PERSON_NAME] currently works …" at bounding box center [433, 355] width 434 height 44
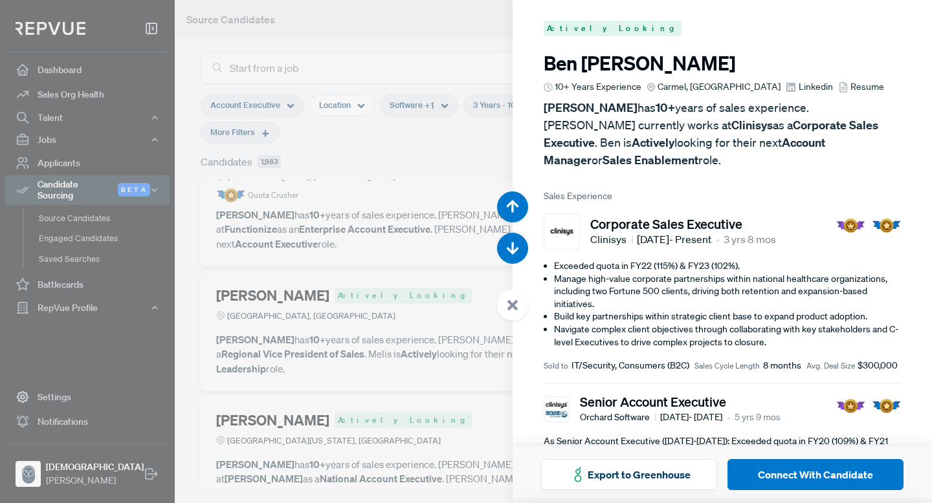
scroll to position [4531, 0]
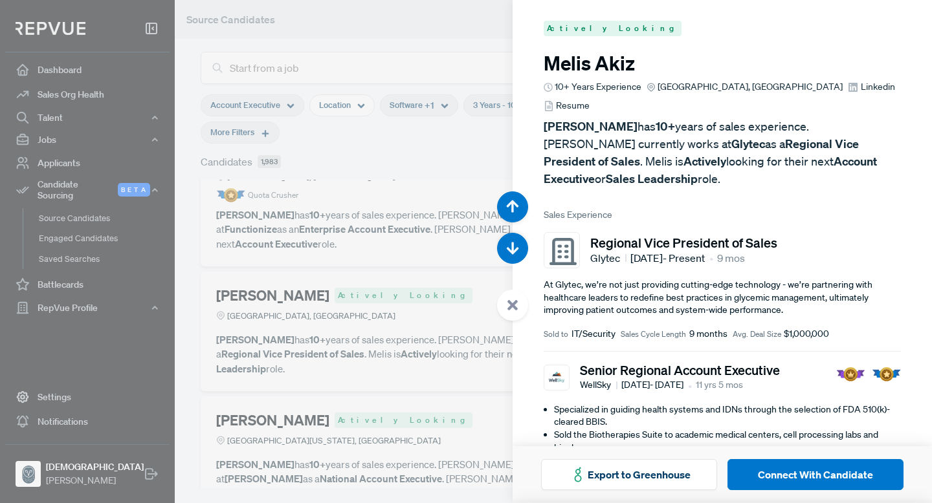
click at [395, 283] on div at bounding box center [466, 251] width 932 height 503
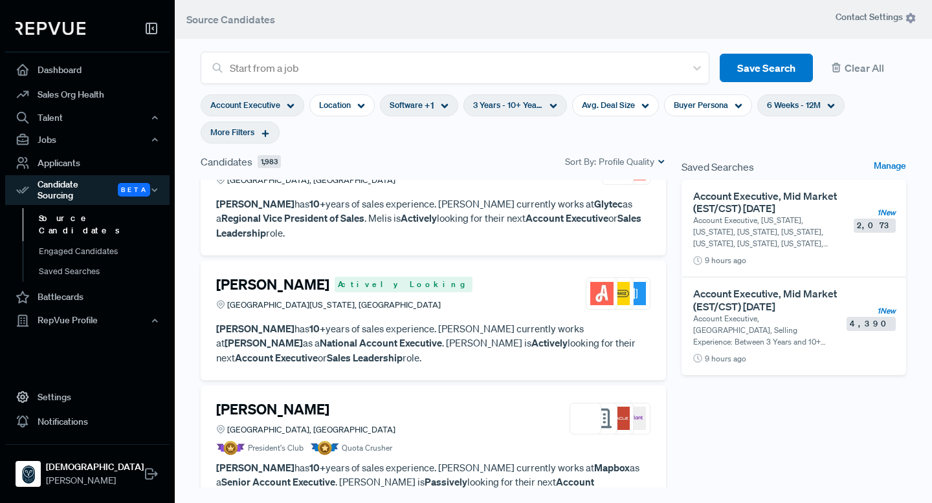
scroll to position [1255, 0]
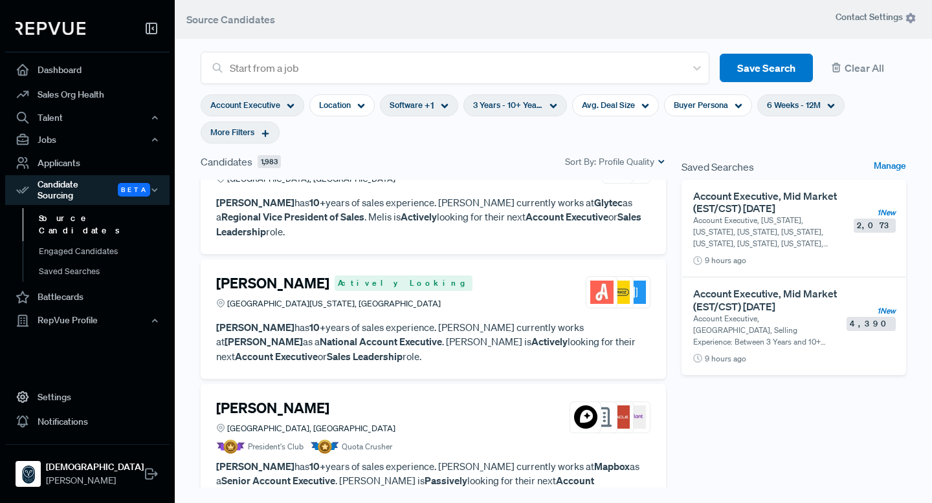
click at [292, 107] on div "Account Executive" at bounding box center [253, 105] width 104 height 22
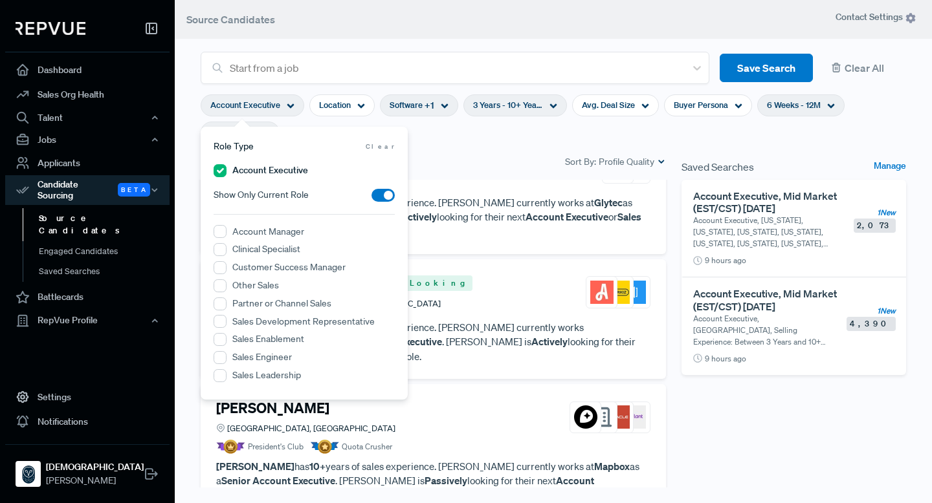
click at [491, 275] on div "[PERSON_NAME] Actively Looking [GEOGRAPHIC_DATA][US_STATE], [GEOGRAPHIC_DATA]" at bounding box center [433, 292] width 434 height 35
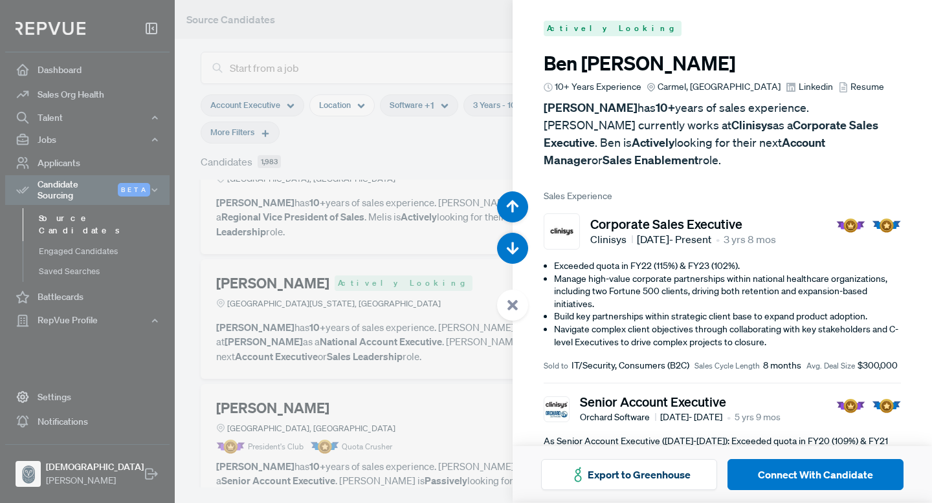
scroll to position [5034, 0]
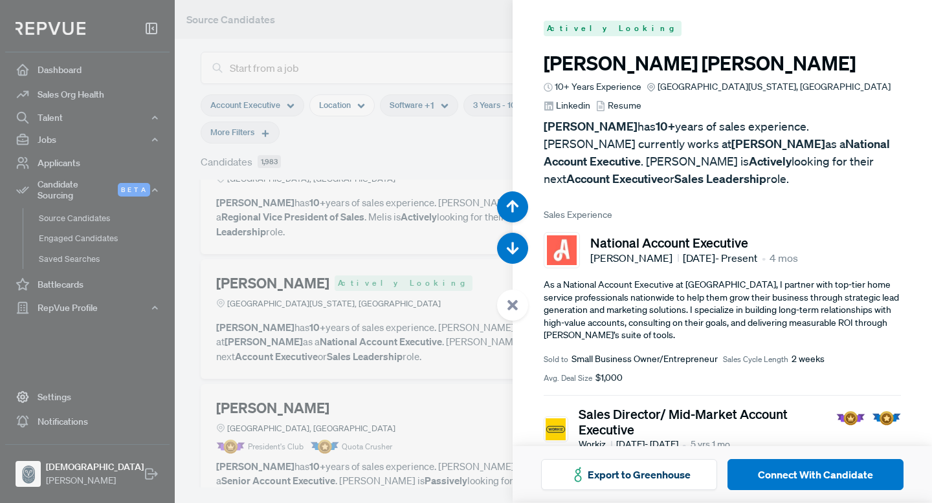
click at [421, 368] on div at bounding box center [466, 251] width 932 height 503
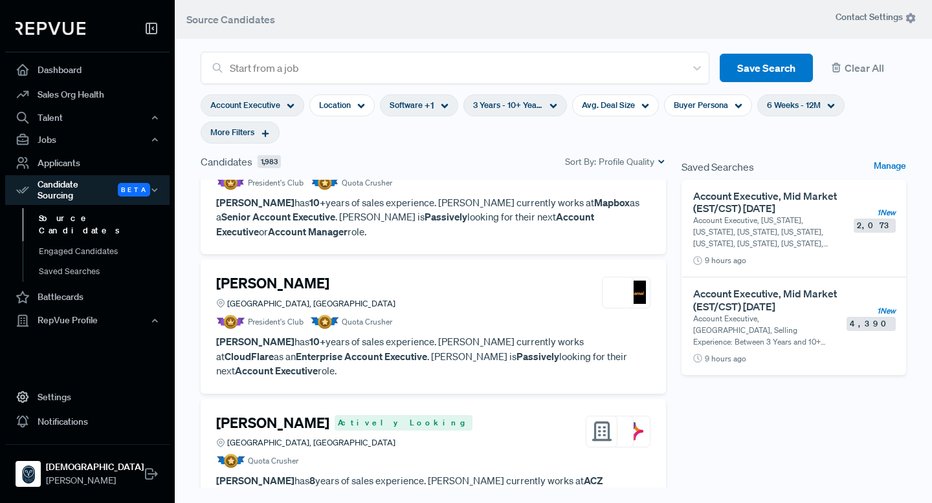
scroll to position [1518, 0]
click at [416, 316] on article "President's Club Quota Crusher" at bounding box center [433, 323] width 434 height 14
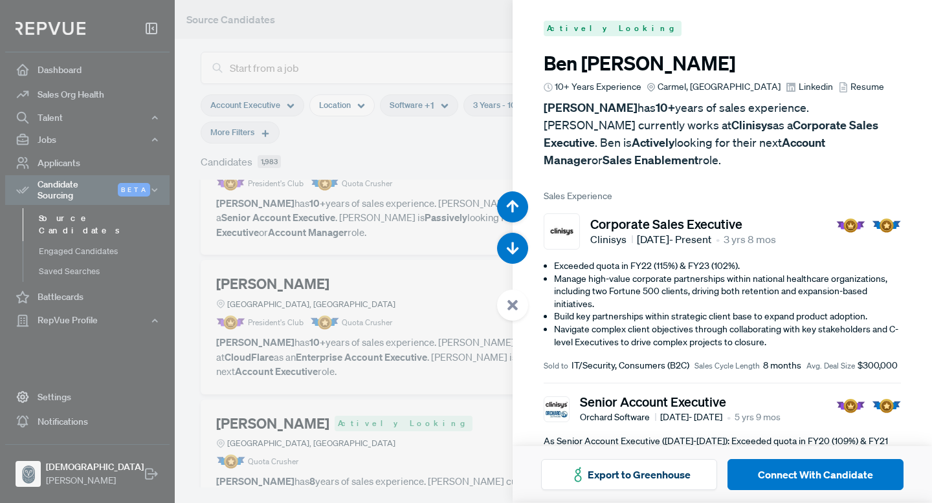
scroll to position [6041, 0]
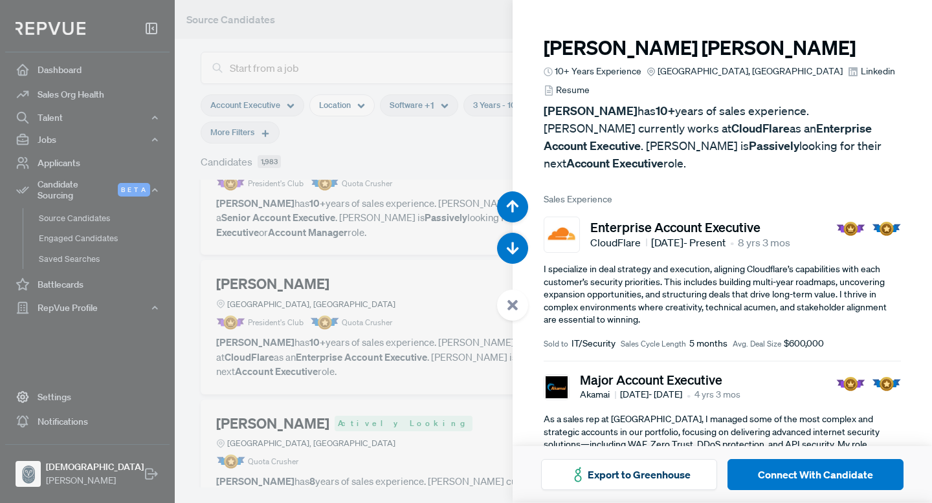
click at [442, 369] on div at bounding box center [466, 251] width 932 height 503
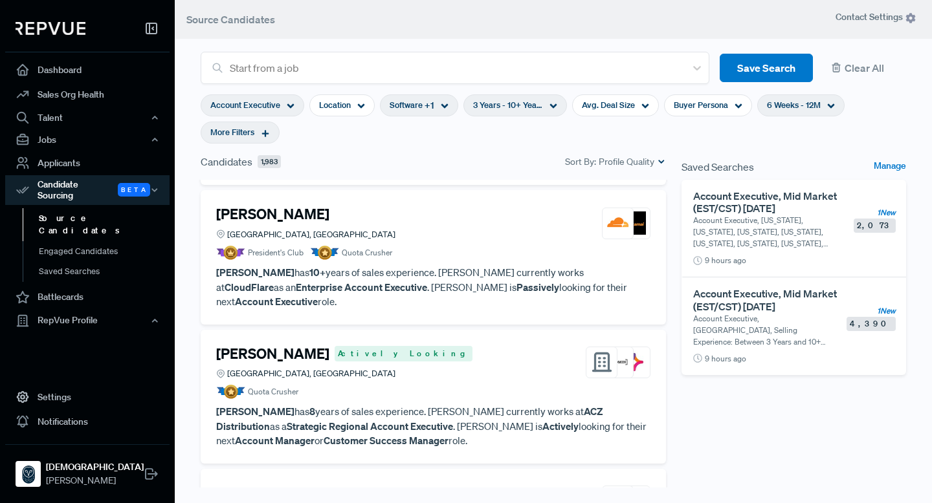
scroll to position [1589, 0]
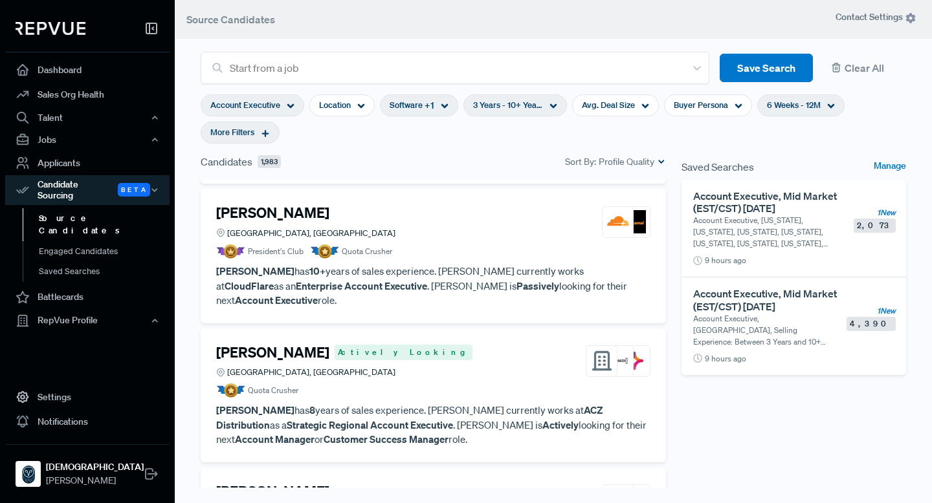
click at [428, 344] on article "[PERSON_NAME] Actively Looking [GEOGRAPHIC_DATA], [GEOGRAPHIC_DATA] Quota Crush…" at bounding box center [433, 371] width 434 height 54
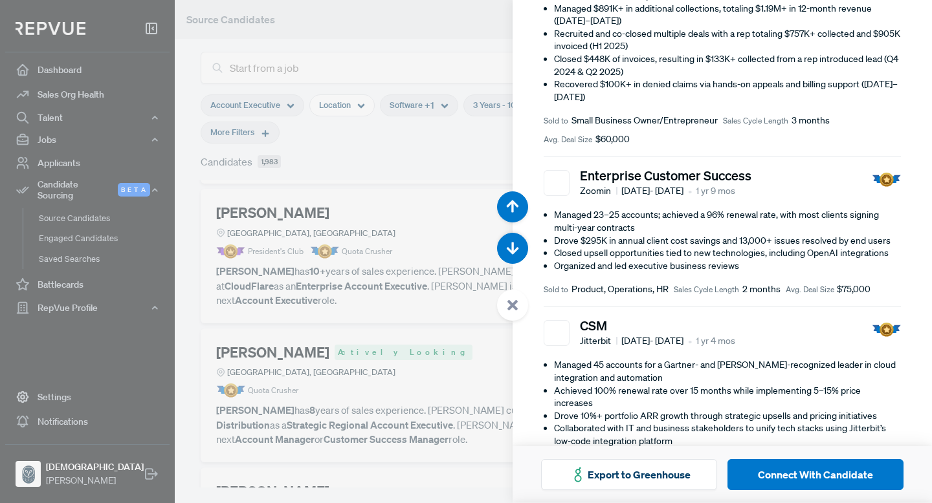
scroll to position [333, 0]
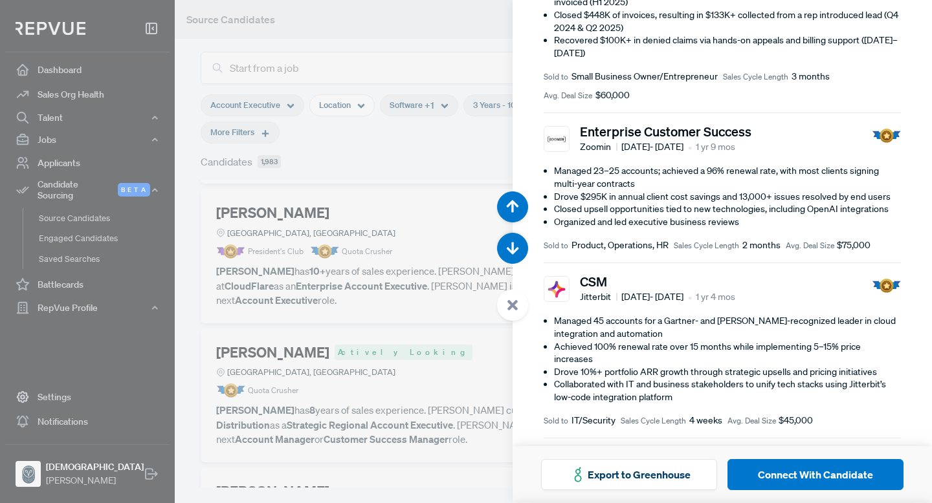
click at [415, 386] on div at bounding box center [466, 251] width 932 height 503
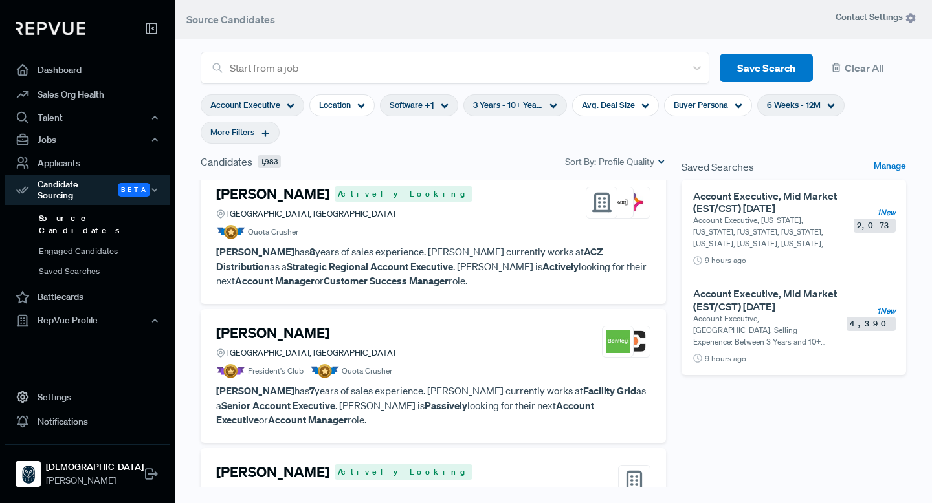
scroll to position [1750, 0]
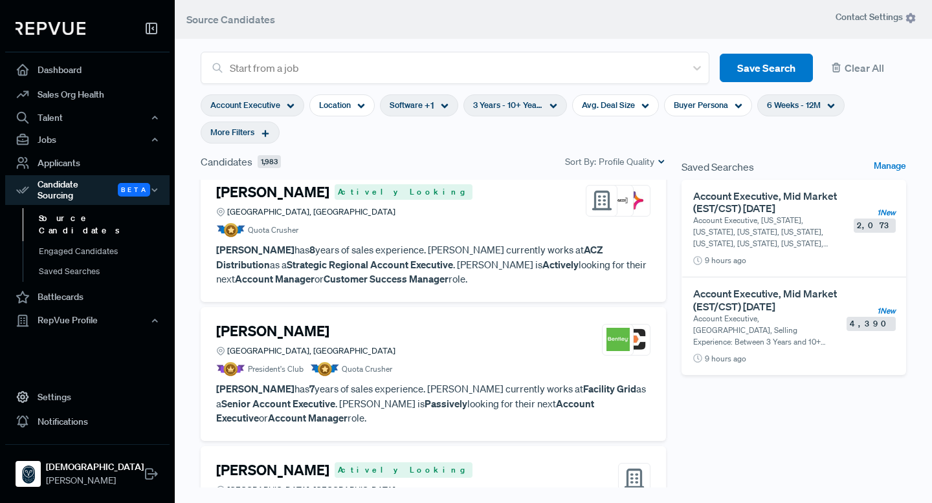
click at [426, 382] on p "[PERSON_NAME] has 7 years of sales experience. [PERSON_NAME] currently works at…" at bounding box center [433, 404] width 434 height 44
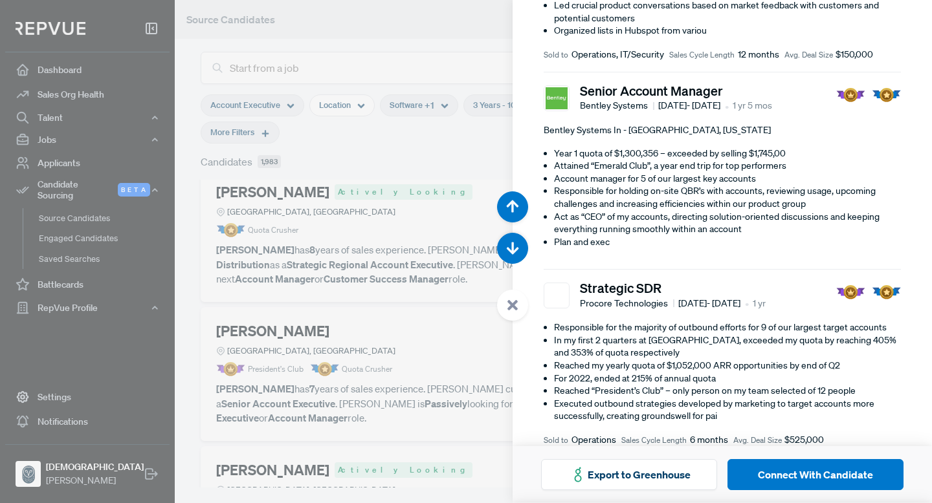
scroll to position [374, 0]
click at [474, 365] on div at bounding box center [466, 251] width 932 height 503
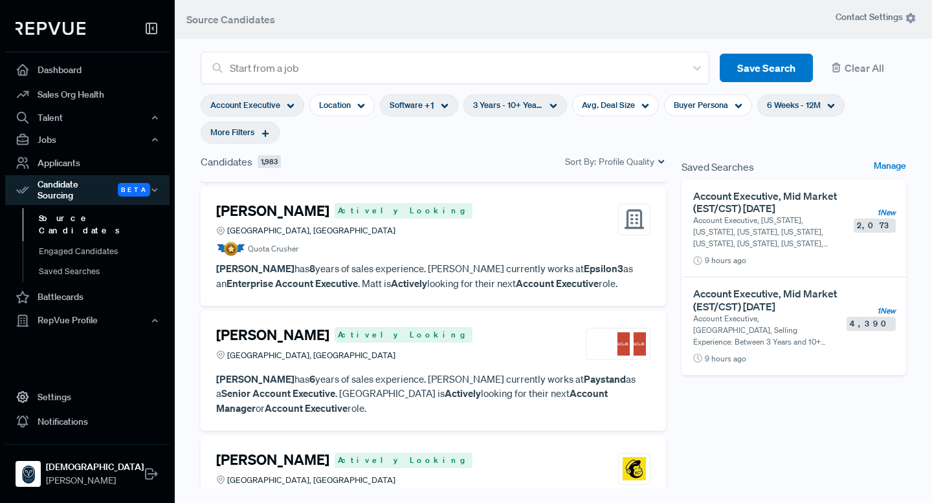
scroll to position [2034, 0]
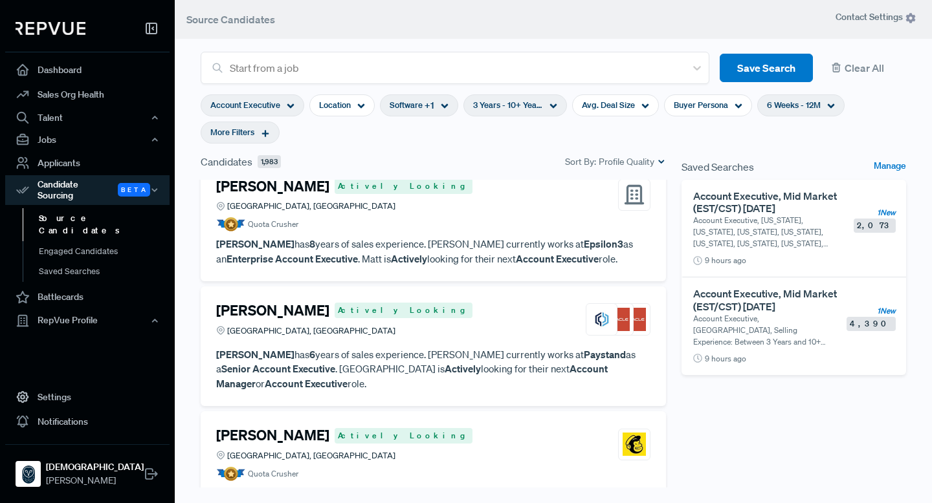
click at [476, 302] on article "[PERSON_NAME] Actively Looking Austin, [GEOGRAPHIC_DATA] [PERSON_NAME] has 6 ye…" at bounding box center [433, 346] width 434 height 89
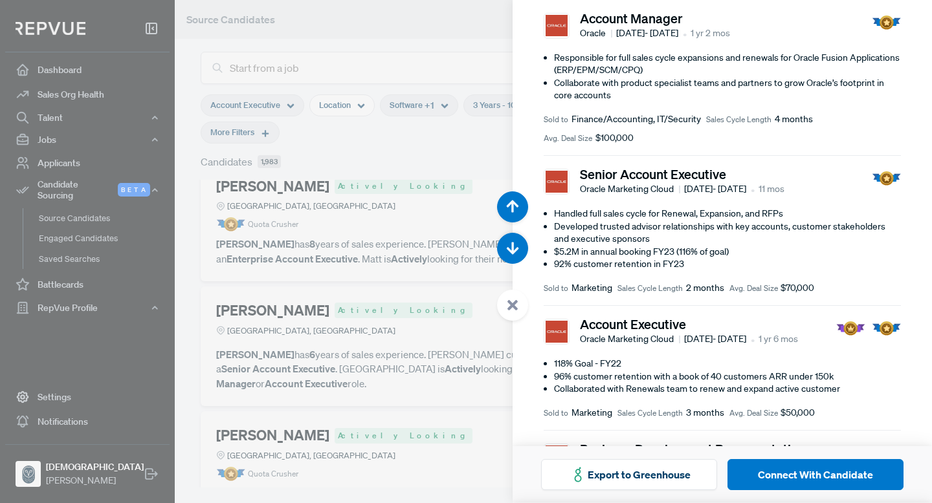
scroll to position [408, 0]
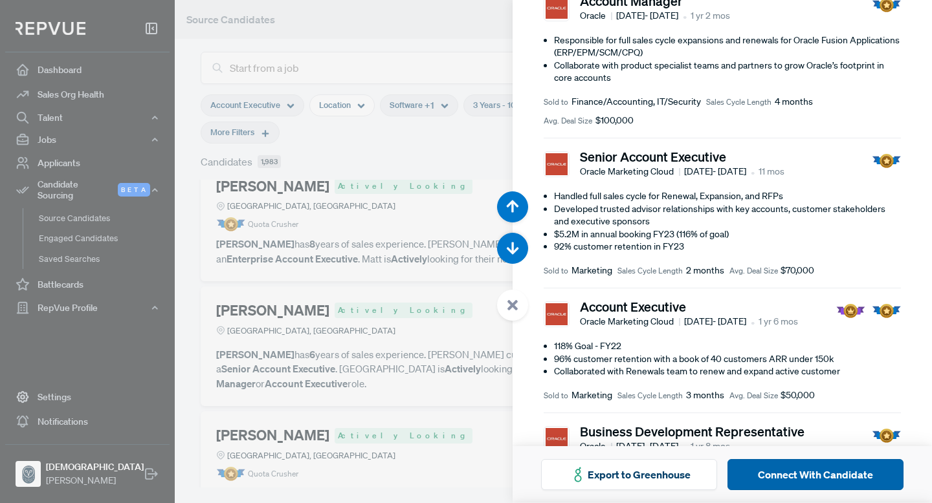
click at [797, 473] on button "Connect With Candidate" at bounding box center [815, 474] width 176 height 31
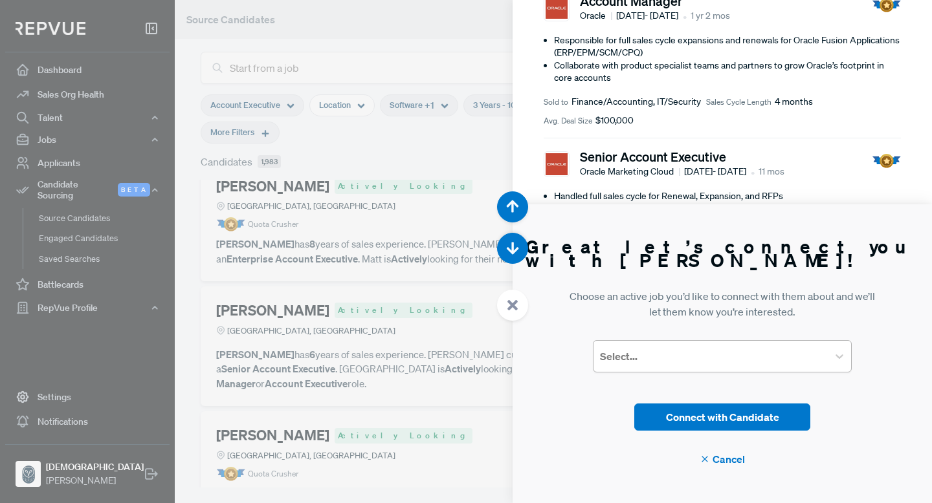
click at [693, 356] on div at bounding box center [710, 356] width 221 height 18
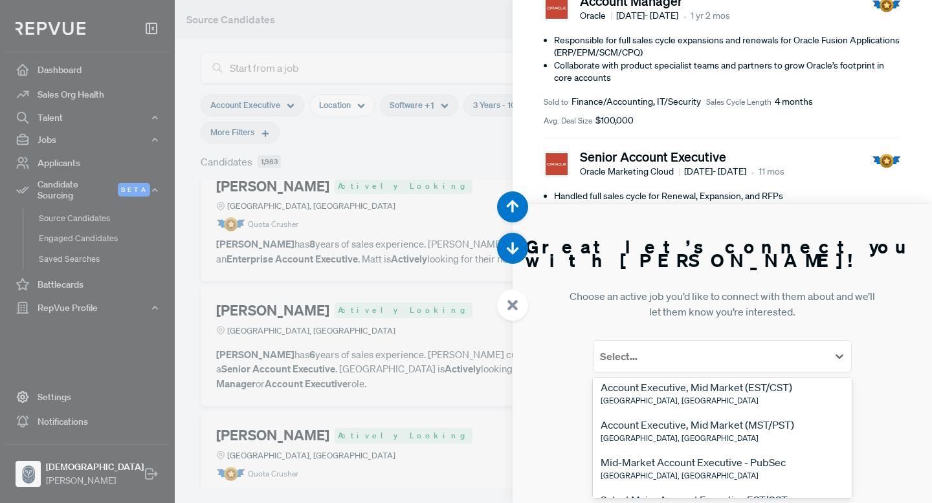
scroll to position [209, 0]
click at [680, 401] on div "[GEOGRAPHIC_DATA], [GEOGRAPHIC_DATA]" at bounding box center [697, 401] width 192 height 12
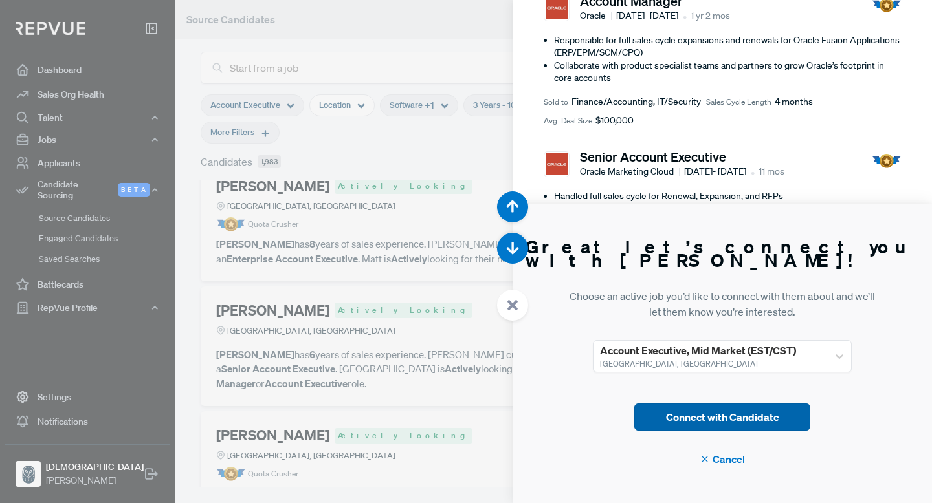
click at [765, 415] on button "Connect with Candidate" at bounding box center [722, 417] width 176 height 27
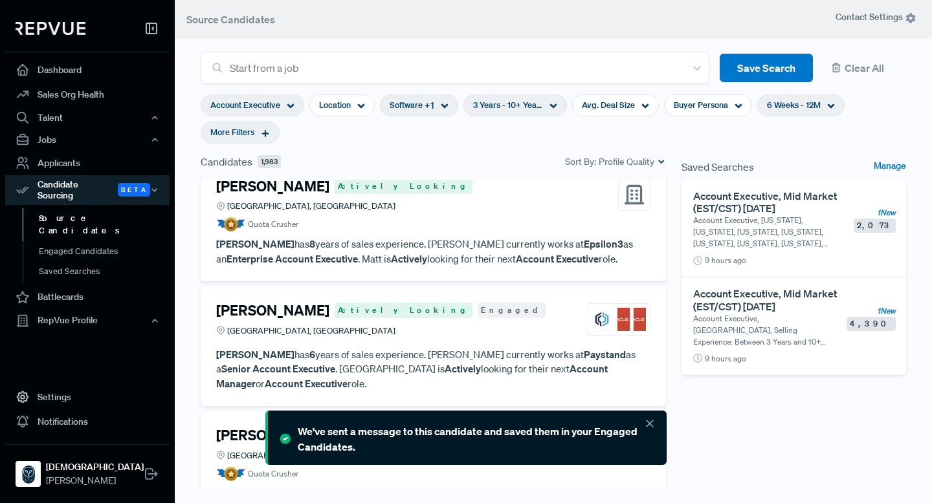
scroll to position [2137, 0]
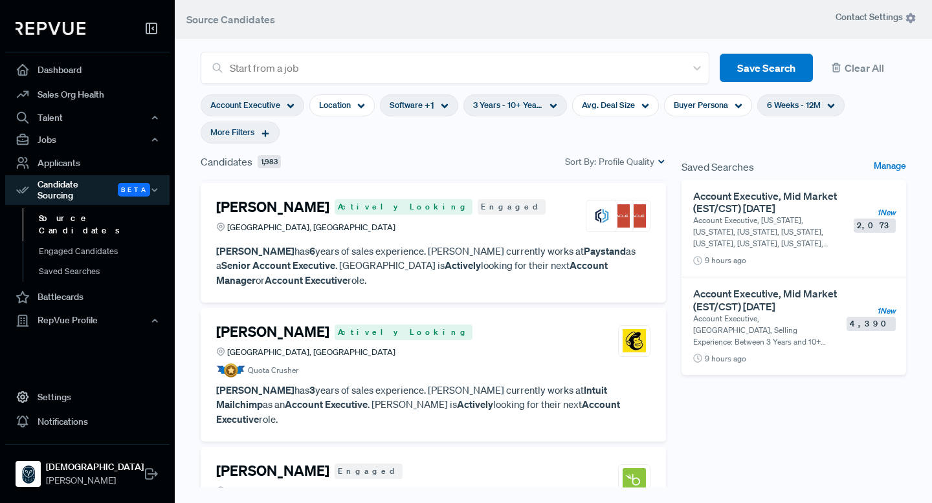
click at [471, 324] on div "[PERSON_NAME] Actively Looking [GEOGRAPHIC_DATA], [GEOGRAPHIC_DATA]" at bounding box center [433, 341] width 434 height 35
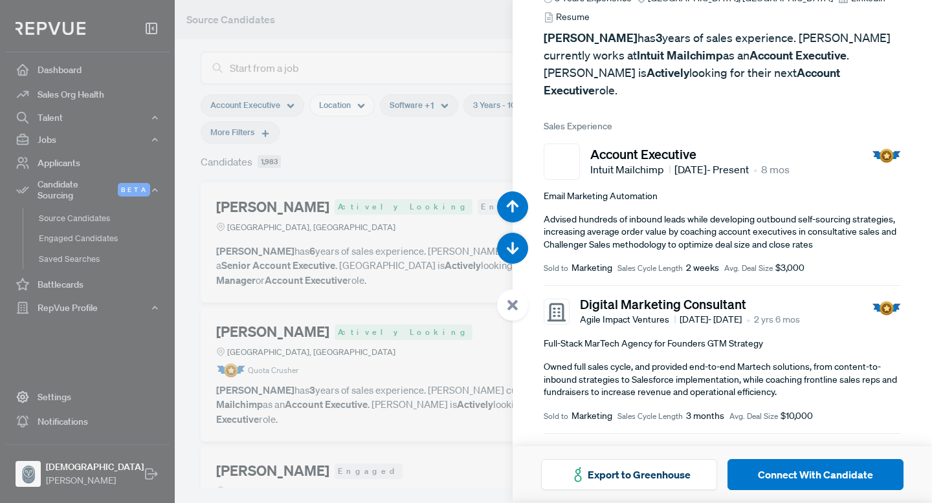
scroll to position [89, 0]
click at [409, 396] on div at bounding box center [466, 251] width 932 height 503
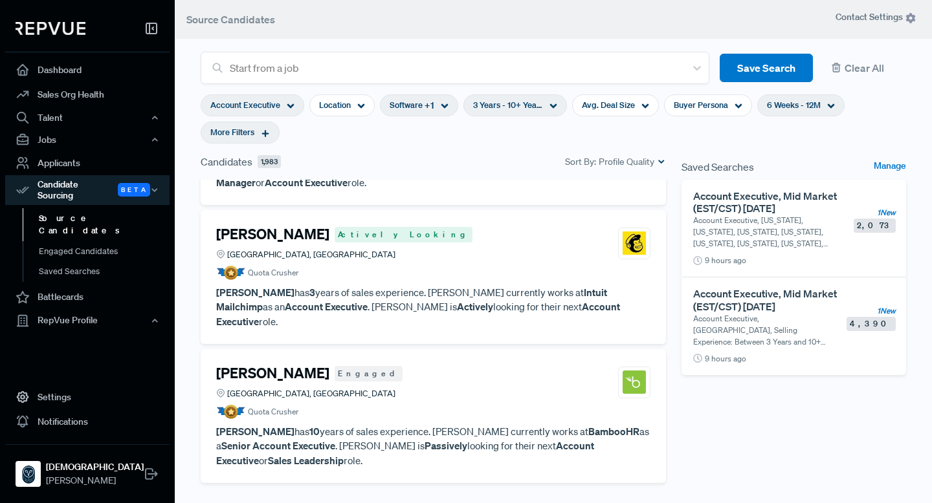
scroll to position [2238, 0]
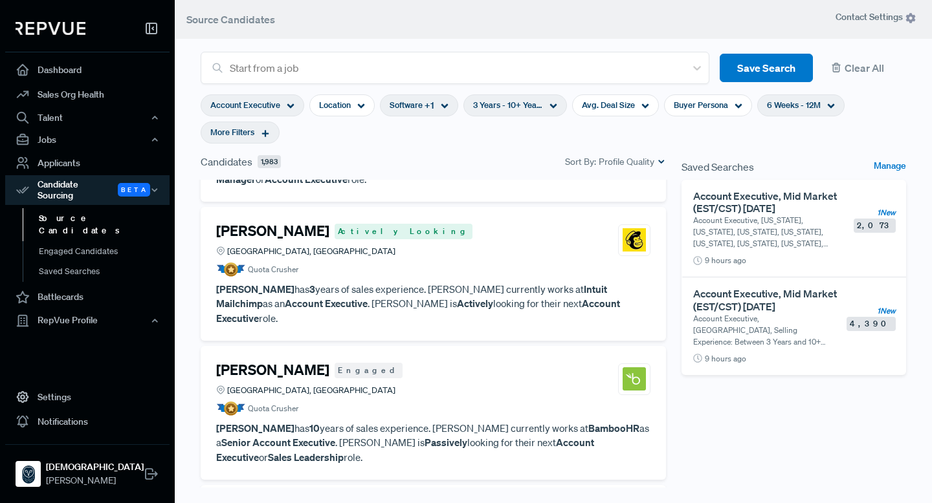
click at [409, 362] on article "[PERSON_NAME] Engaged [GEOGRAPHIC_DATA], [GEOGRAPHIC_DATA] Quota Crusher [PERSO…" at bounding box center [433, 413] width 434 height 103
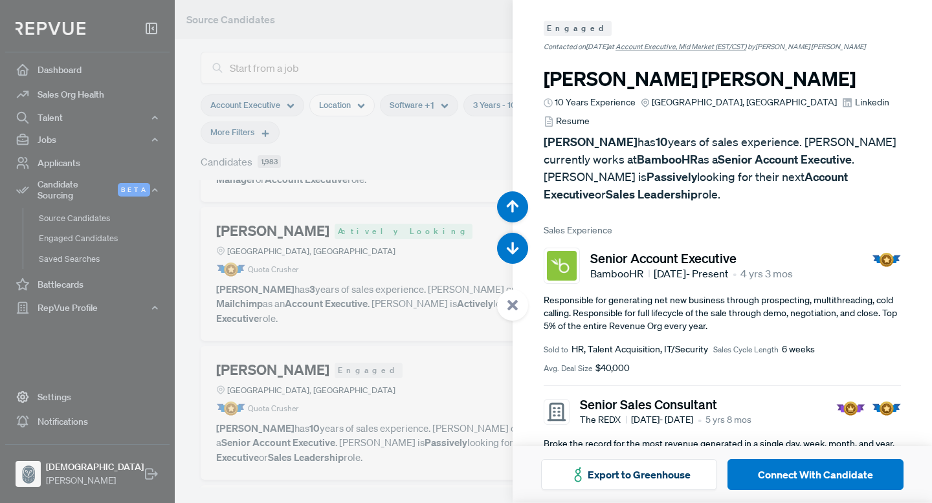
click at [855, 96] on span "Linkedin" at bounding box center [872, 103] width 34 height 14
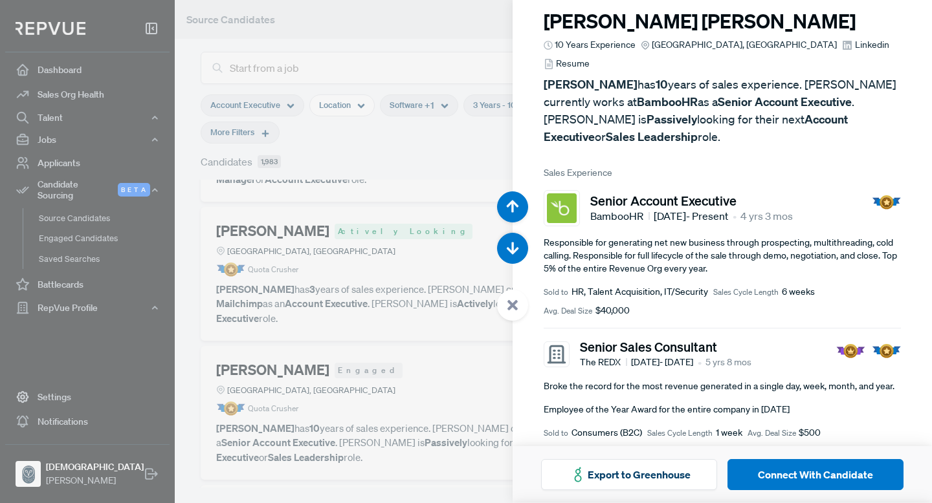
scroll to position [83, 0]
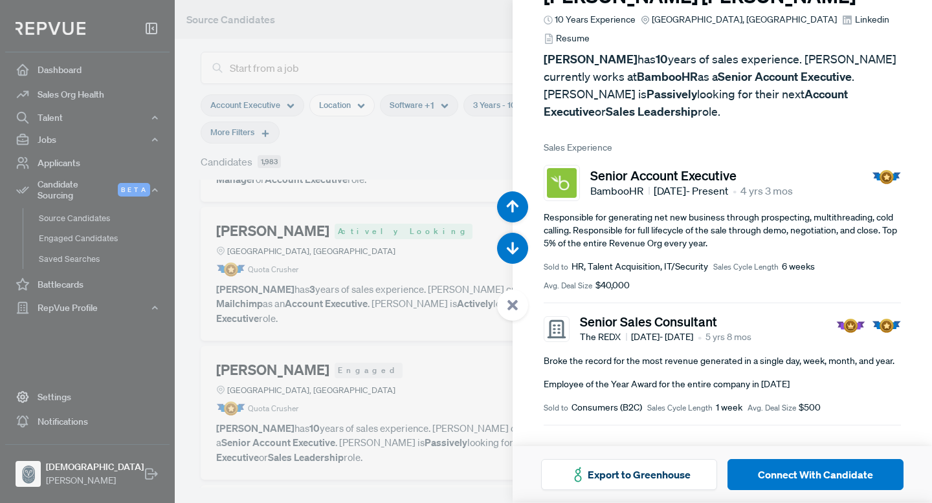
click at [465, 319] on div at bounding box center [466, 251] width 932 height 503
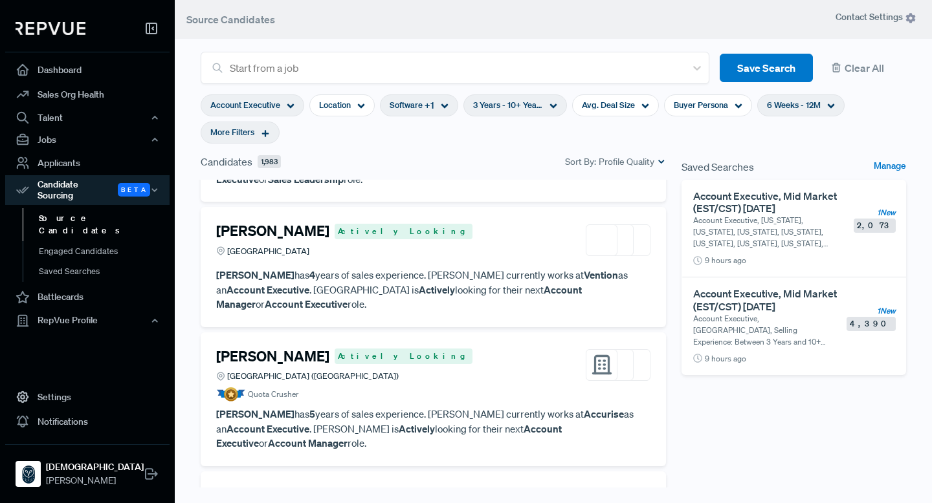
scroll to position [2527, 0]
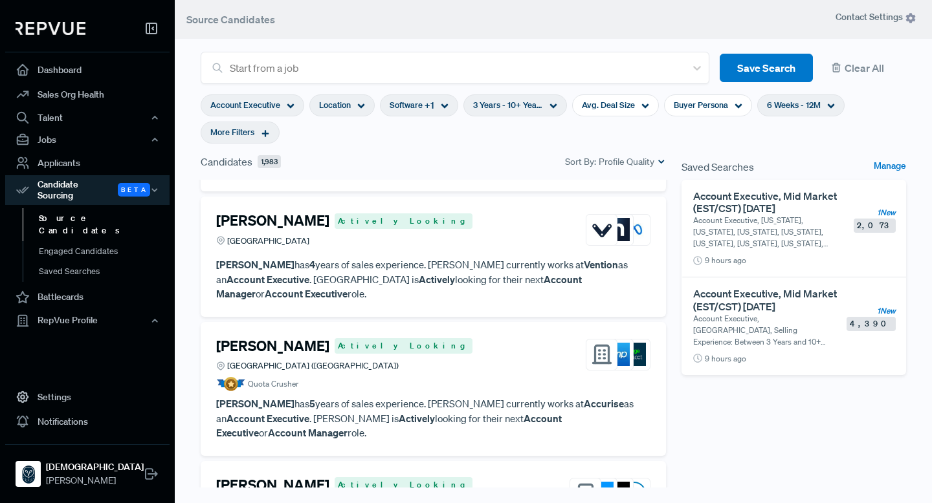
click at [351, 98] on div "Location" at bounding box center [341, 105] width 65 height 22
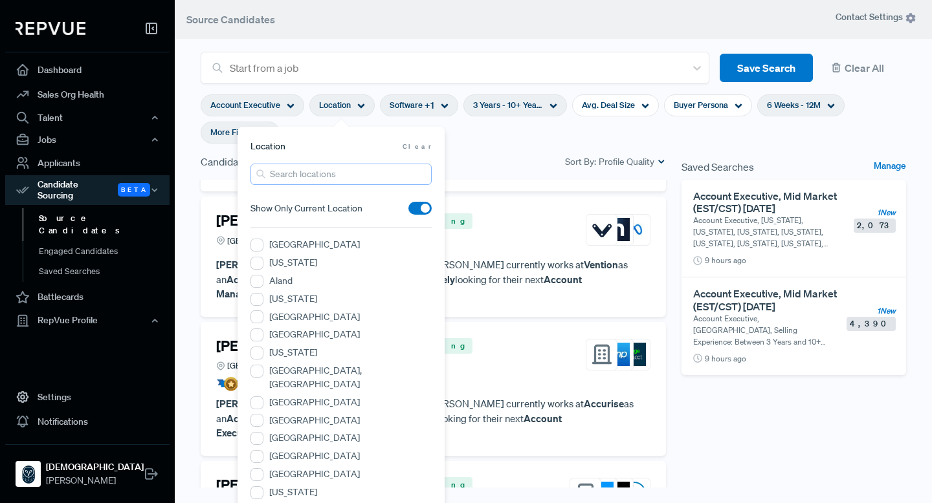
click at [337, 177] on input "search" at bounding box center [340, 174] width 181 height 21
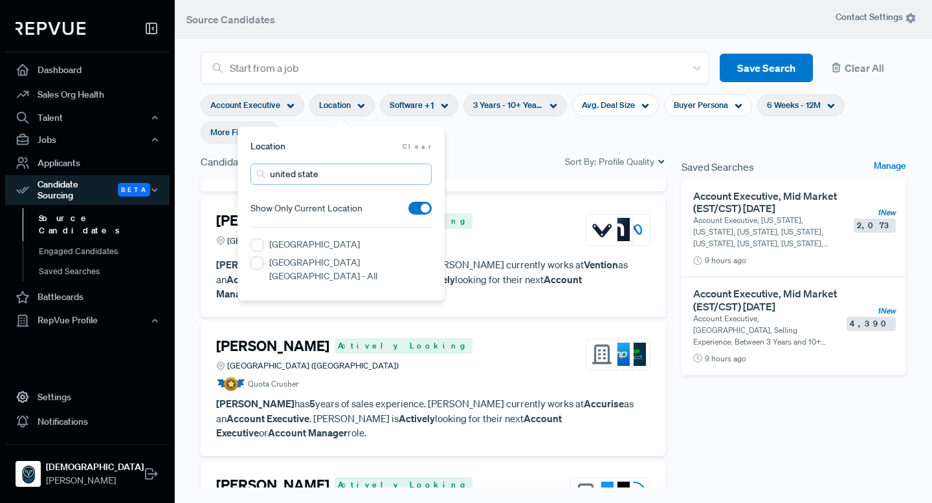
type input "[GEOGRAPHIC_DATA]"
click at [300, 246] on label "[GEOGRAPHIC_DATA]" at bounding box center [314, 245] width 91 height 14
click at [263, 246] on States "[GEOGRAPHIC_DATA]" at bounding box center [256, 245] width 13 height 13
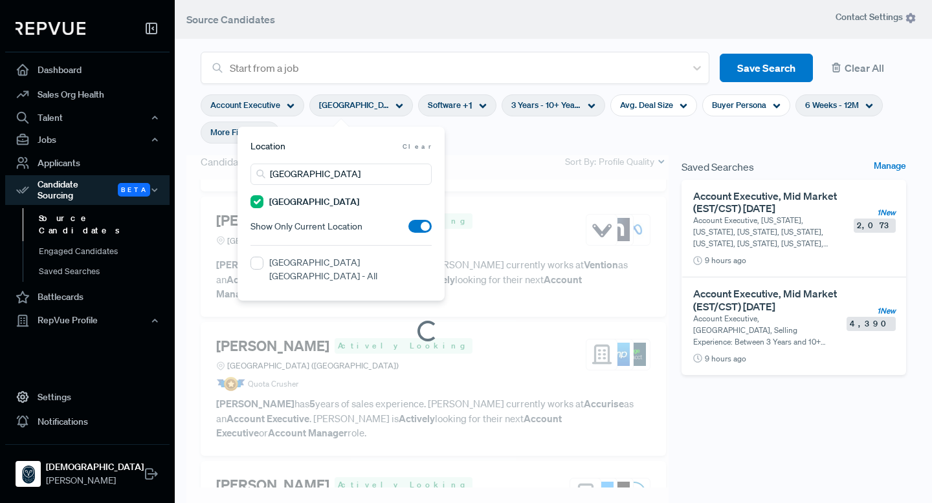
scroll to position [2541, 0]
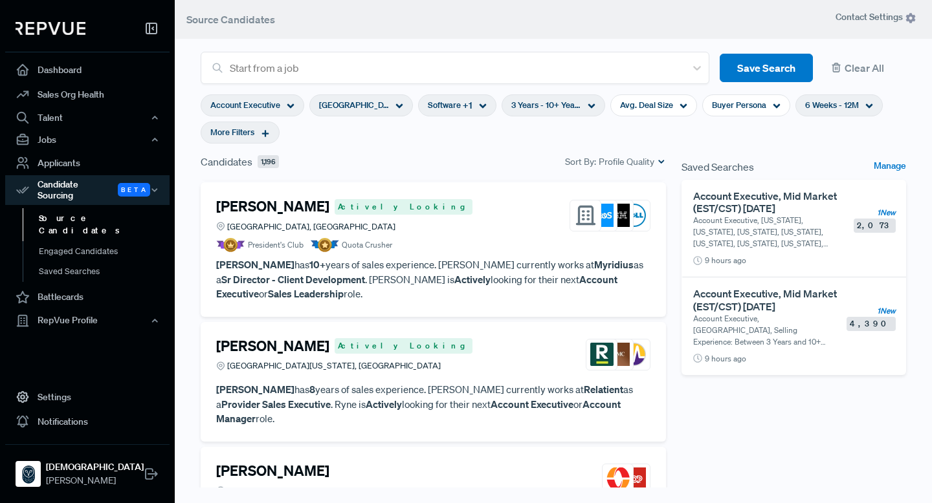
click at [501, 338] on div "[PERSON_NAME] Actively Looking [GEOGRAPHIC_DATA][US_STATE], [GEOGRAPHIC_DATA]" at bounding box center [433, 355] width 434 height 35
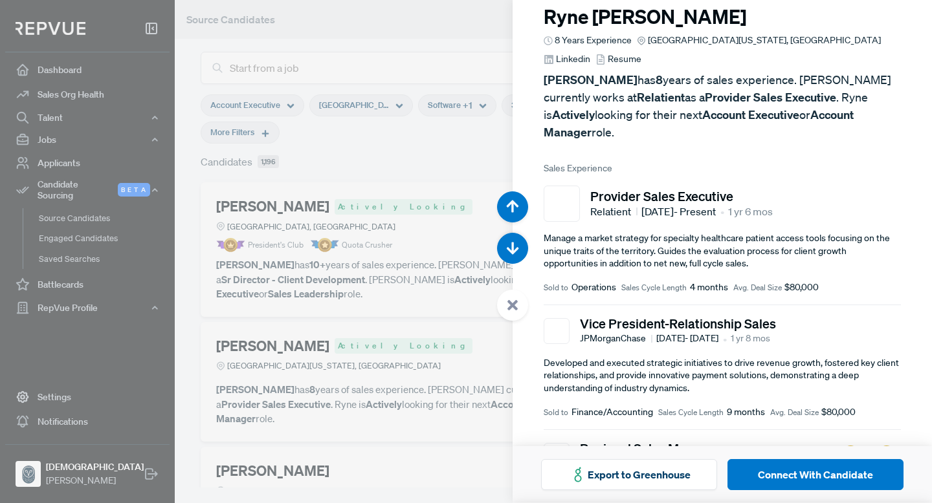
scroll to position [76, 0]
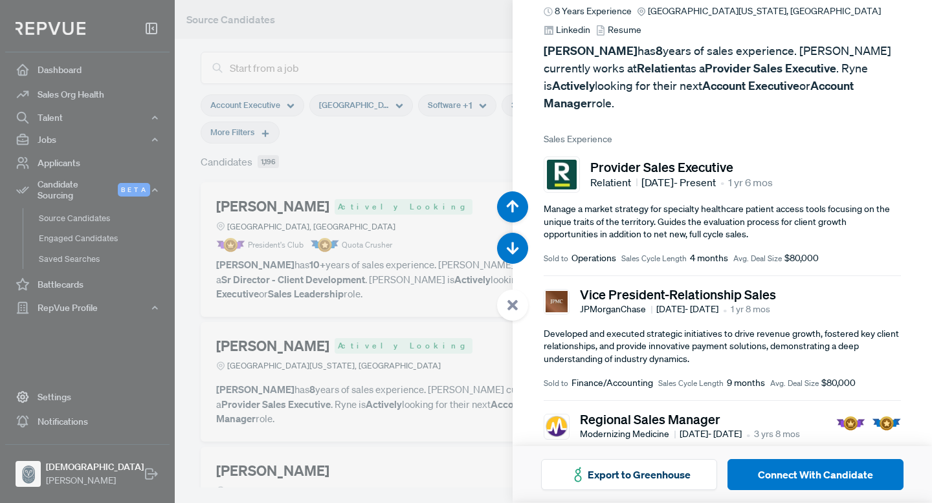
click at [463, 324] on div at bounding box center [466, 251] width 932 height 503
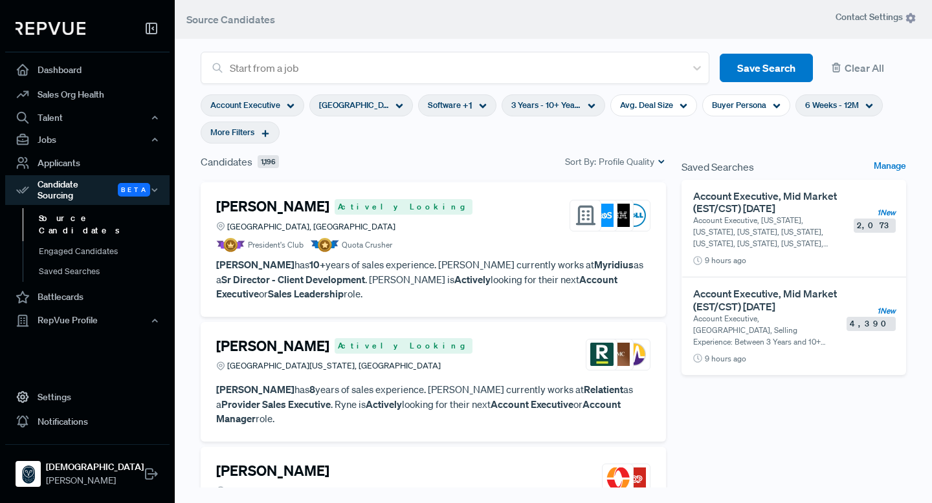
scroll to position [2633, 0]
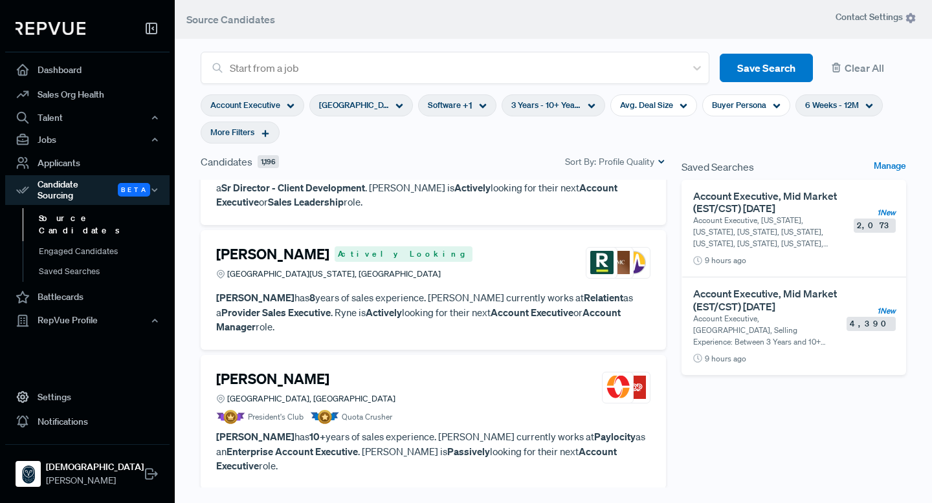
click at [487, 410] on article "President's Club Quota Crusher" at bounding box center [433, 417] width 434 height 14
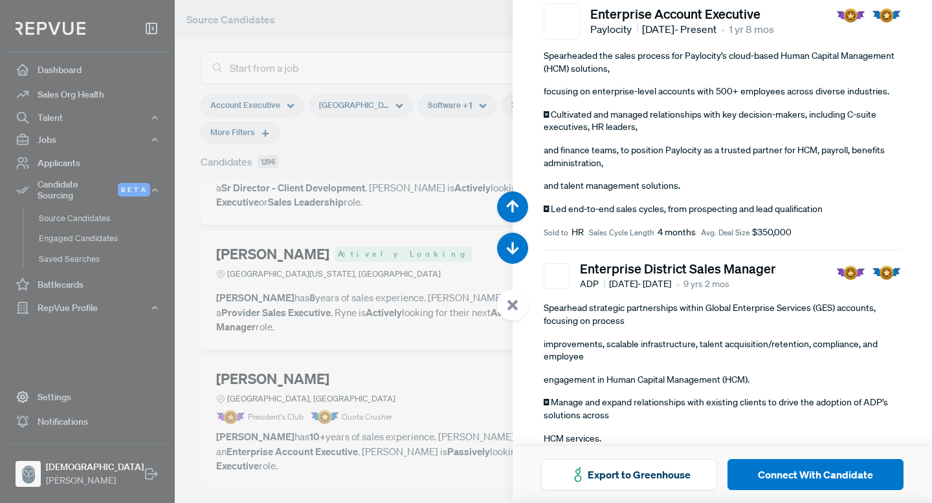
scroll to position [414, 0]
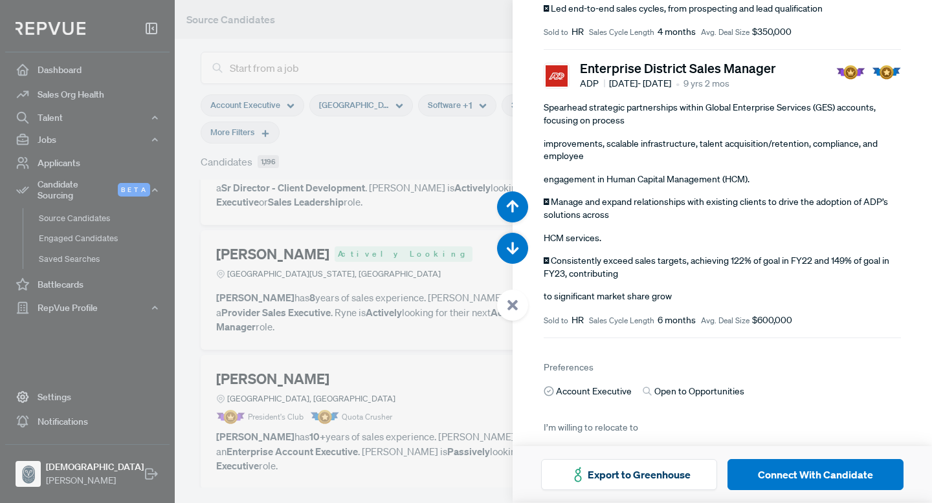
click at [416, 345] on div at bounding box center [466, 251] width 932 height 503
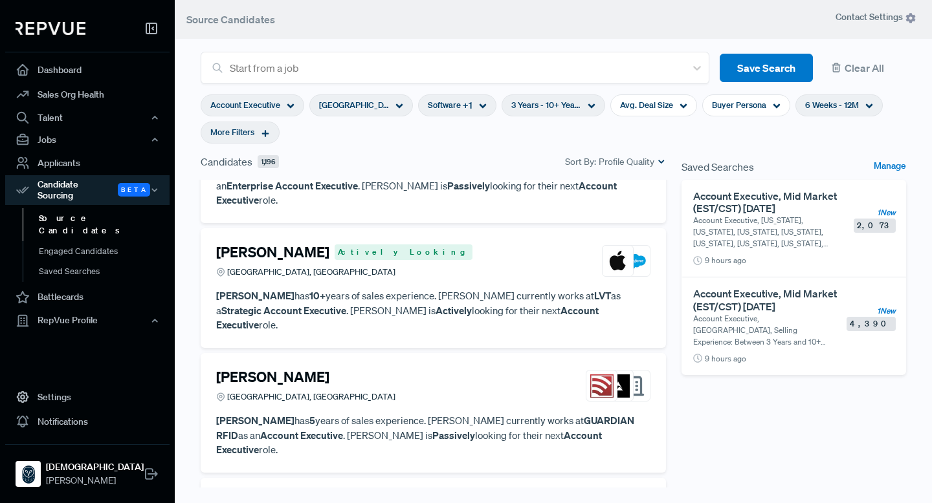
scroll to position [2948, 0]
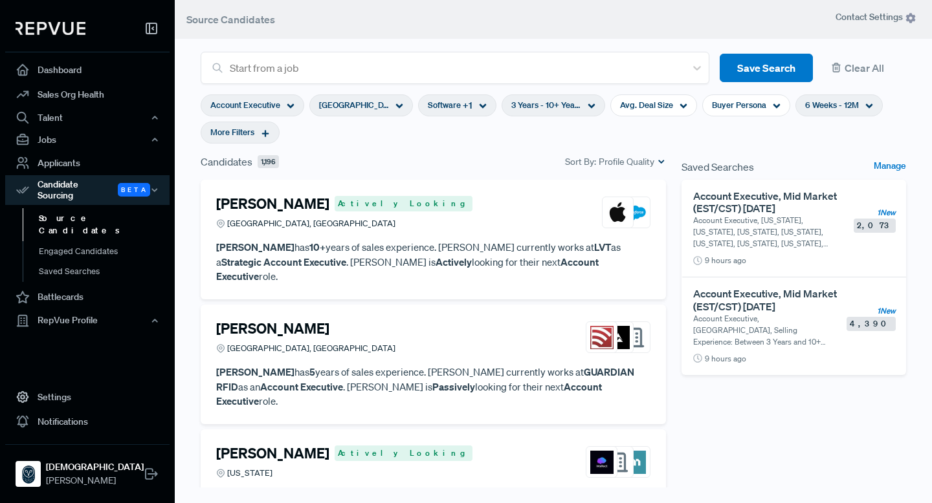
click at [441, 445] on article "[PERSON_NAME] Actively Looking [US_STATE] [PERSON_NAME] has 8 years of sales ex…" at bounding box center [433, 489] width 434 height 89
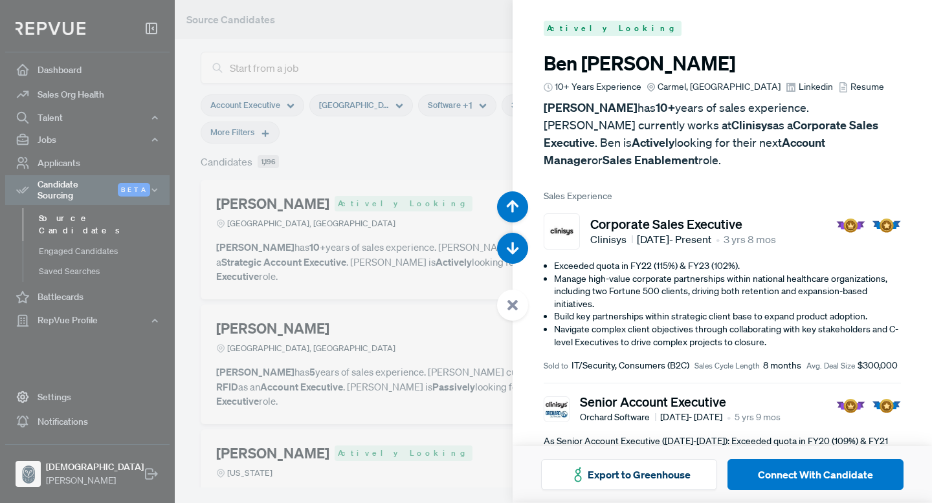
scroll to position [12083, 0]
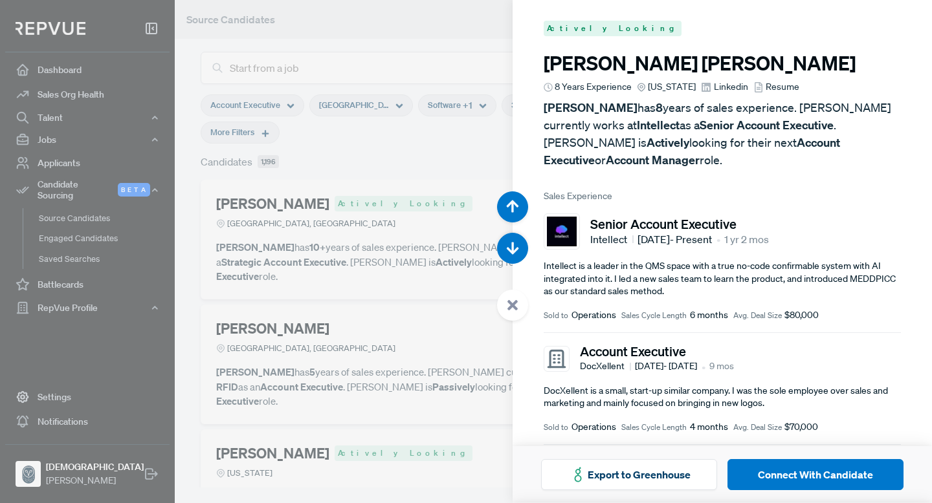
click at [441, 340] on div at bounding box center [466, 251] width 932 height 503
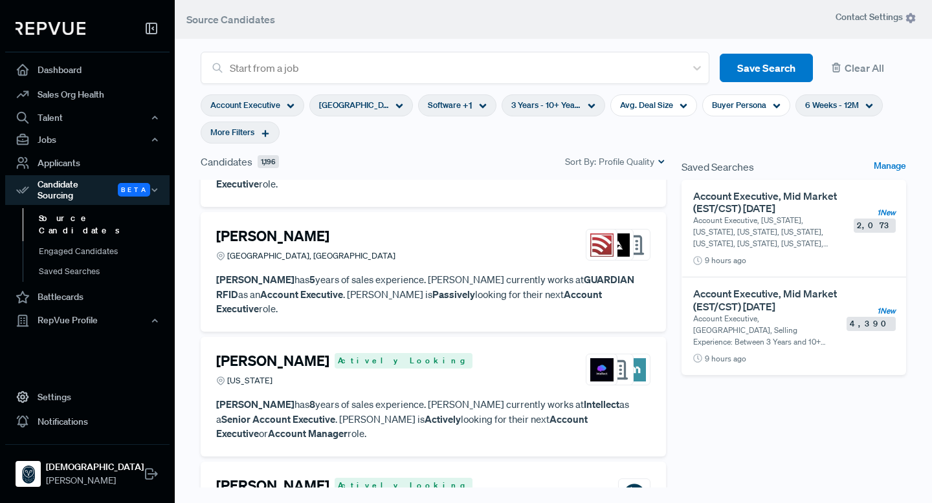
scroll to position [3043, 0]
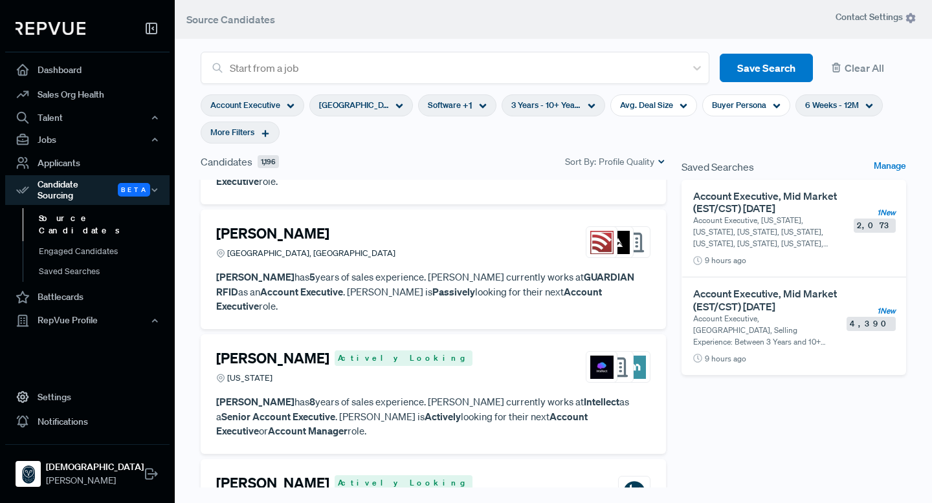
click at [425, 475] on article "[PERSON_NAME] Actively Looking [GEOGRAPHIC_DATA], [GEOGRAPHIC_DATA] Quota Crush…" at bounding box center [433, 502] width 434 height 54
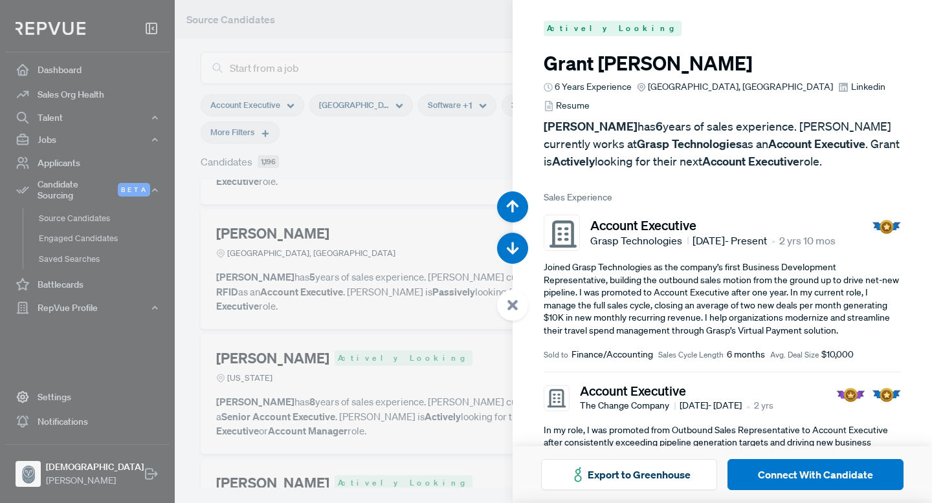
click at [406, 331] on div at bounding box center [466, 251] width 932 height 503
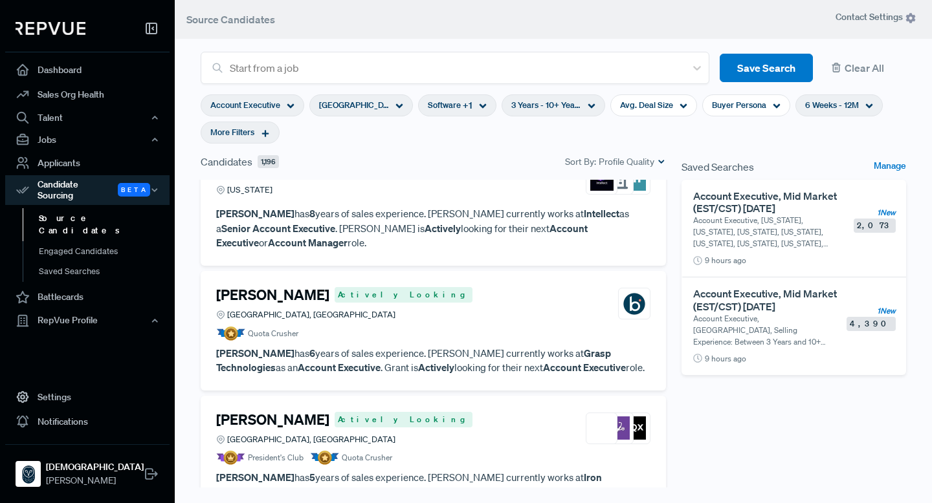
scroll to position [3233, 0]
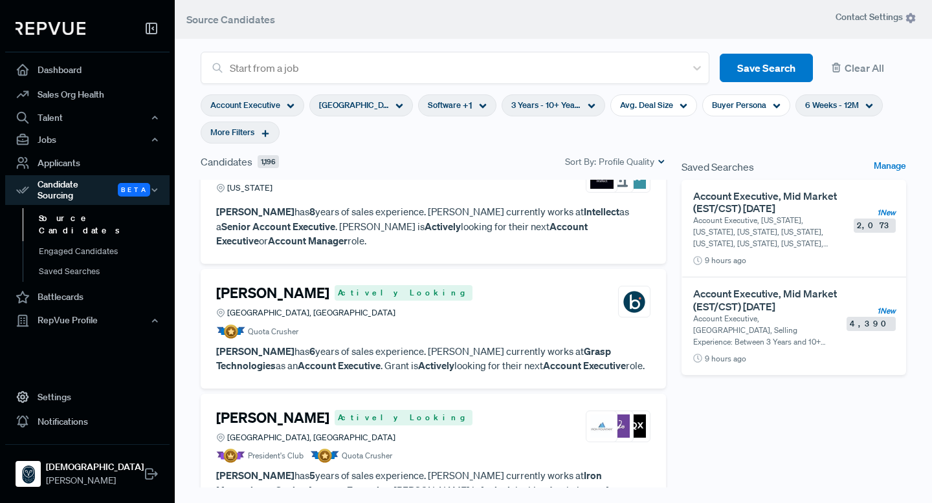
click at [355, 469] on p "[PERSON_NAME] has 5 years of sales experience. [PERSON_NAME] currently works at…" at bounding box center [433, 491] width 434 height 44
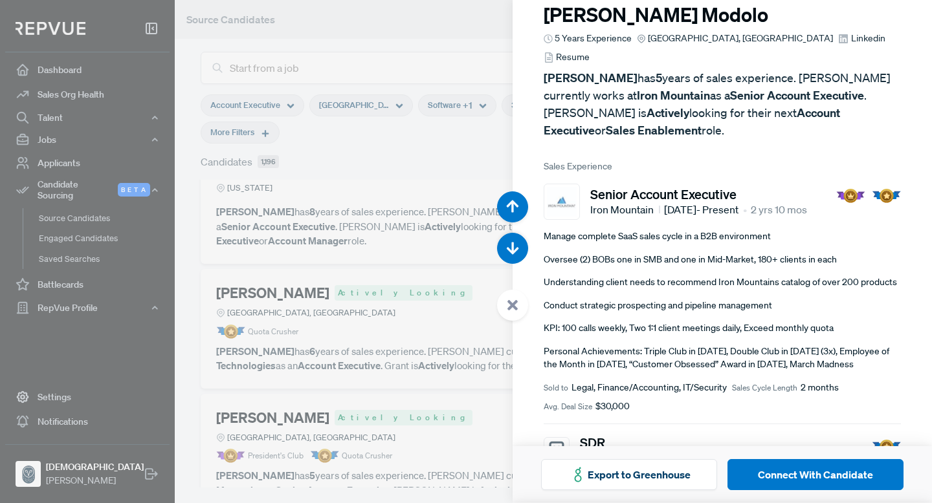
scroll to position [36, 0]
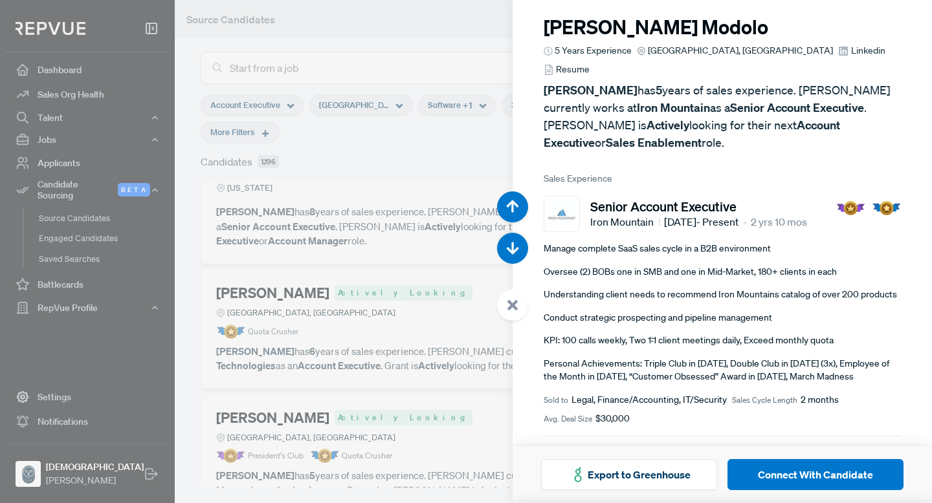
click at [565, 199] on img at bounding box center [562, 214] width 30 height 30
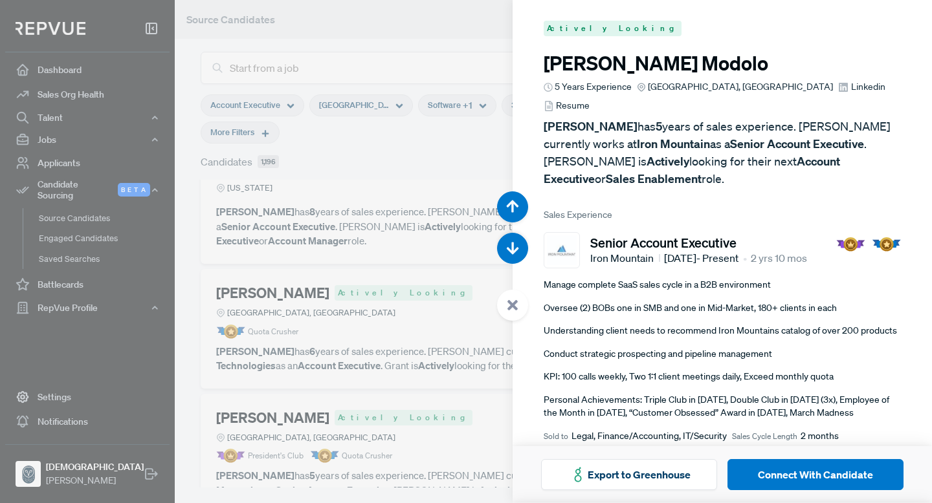
click at [838, 88] on link "Linkedin" at bounding box center [861, 87] width 47 height 14
click at [311, 215] on div at bounding box center [466, 251] width 932 height 503
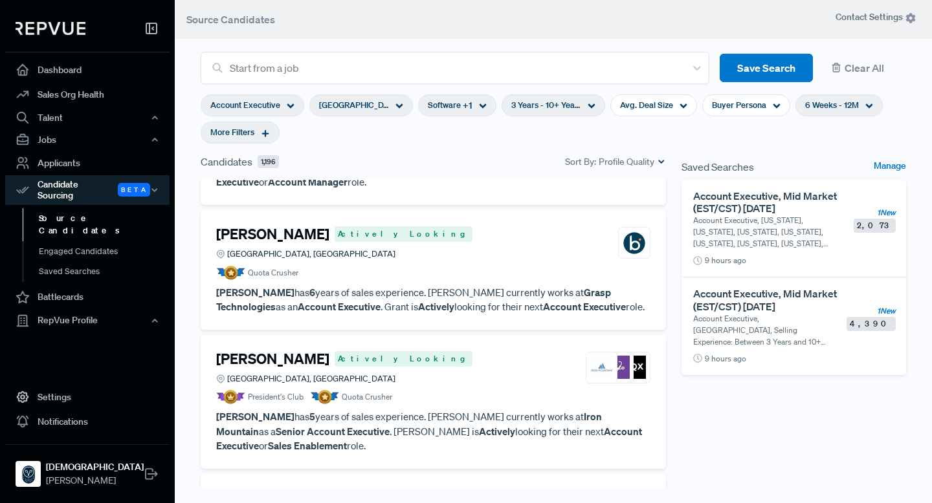
scroll to position [3293, 0]
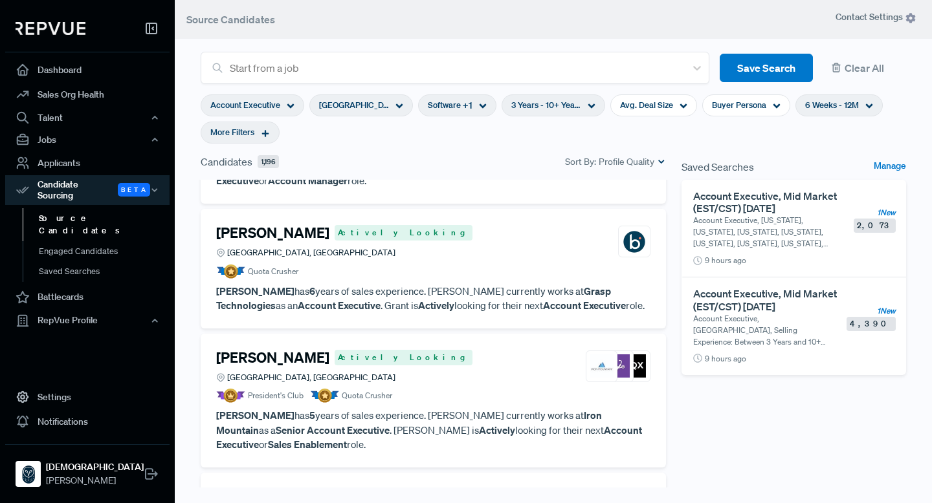
click at [253, 489] on h4 "[PERSON_NAME]" at bounding box center [272, 497] width 113 height 17
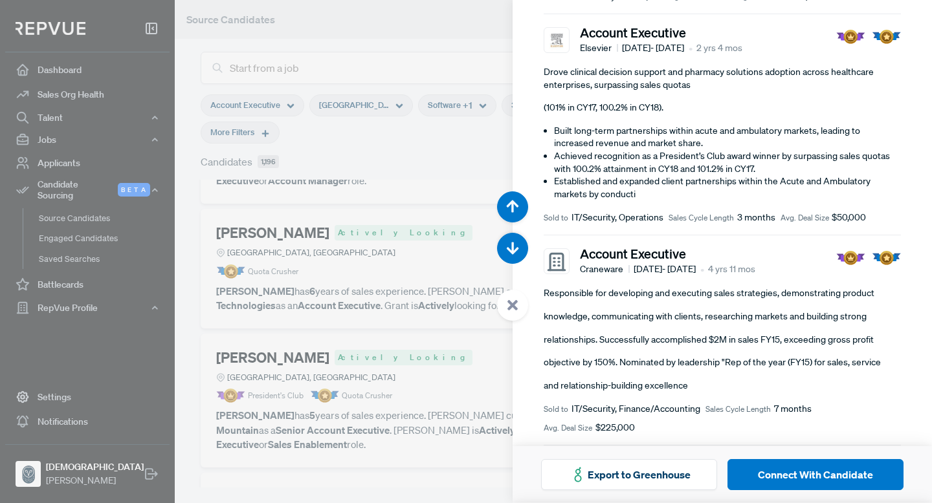
scroll to position [1028, 0]
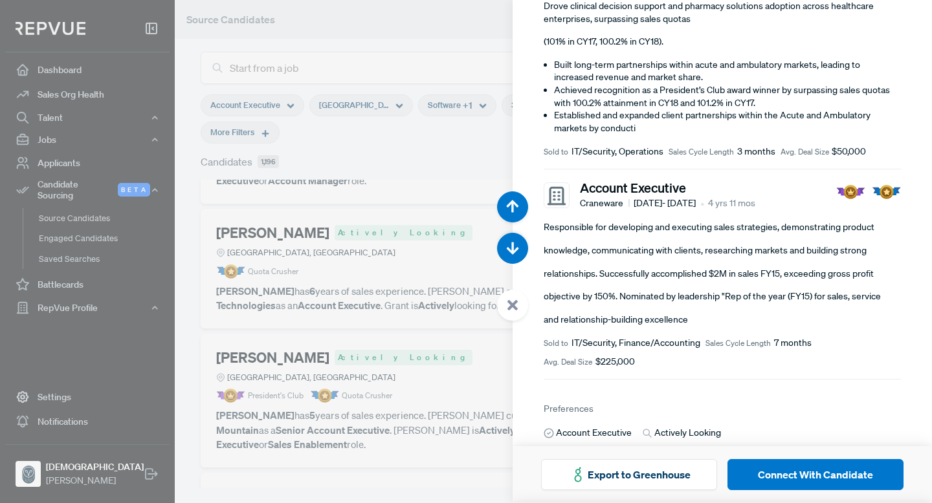
click at [375, 422] on div at bounding box center [466, 251] width 932 height 503
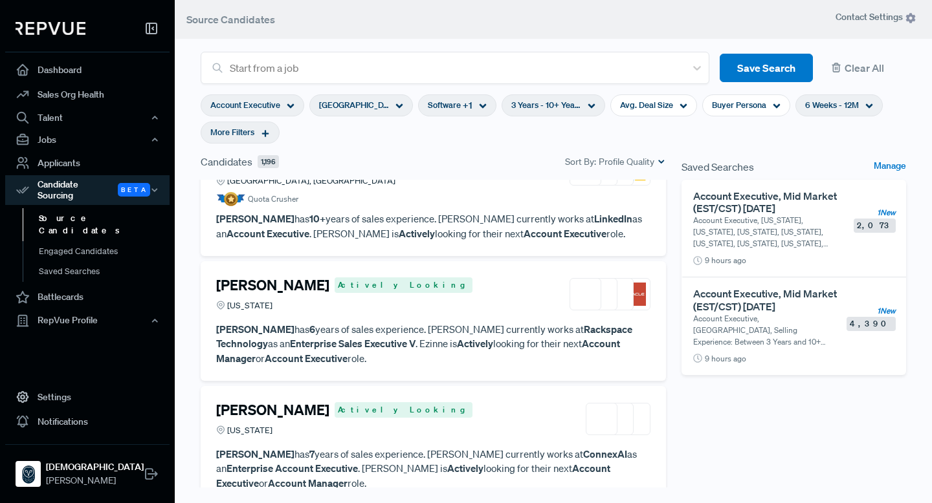
scroll to position [3631, 0]
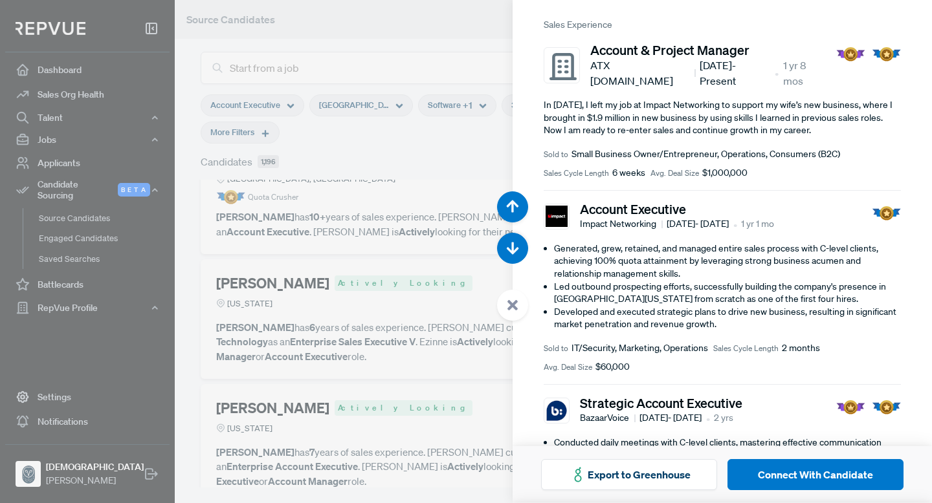
scroll to position [229, 0]
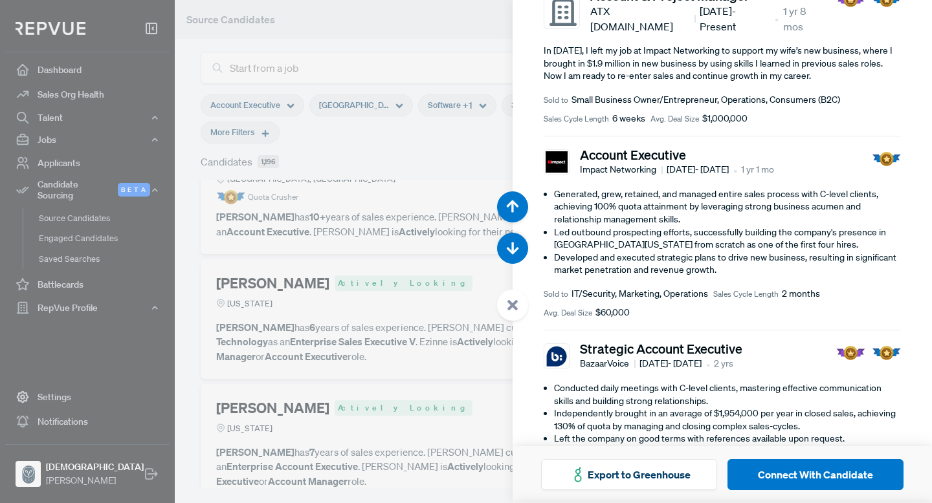
click at [384, 383] on div at bounding box center [466, 251] width 932 height 503
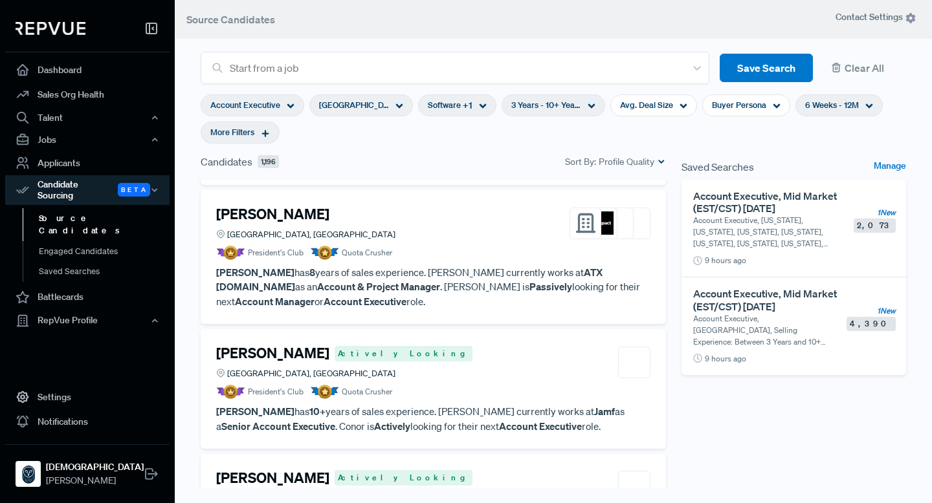
scroll to position [3951, 0]
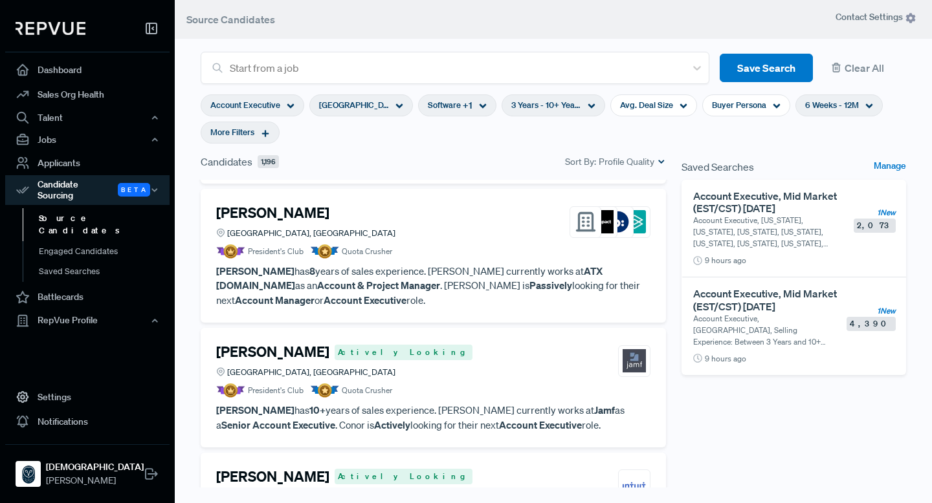
click at [408, 384] on article "President's Club Quota Crusher" at bounding box center [433, 391] width 434 height 14
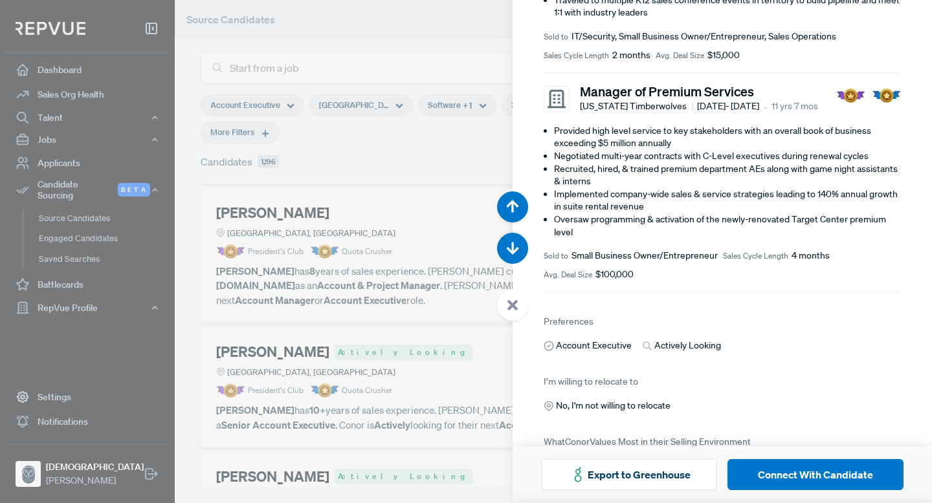
scroll to position [364, 0]
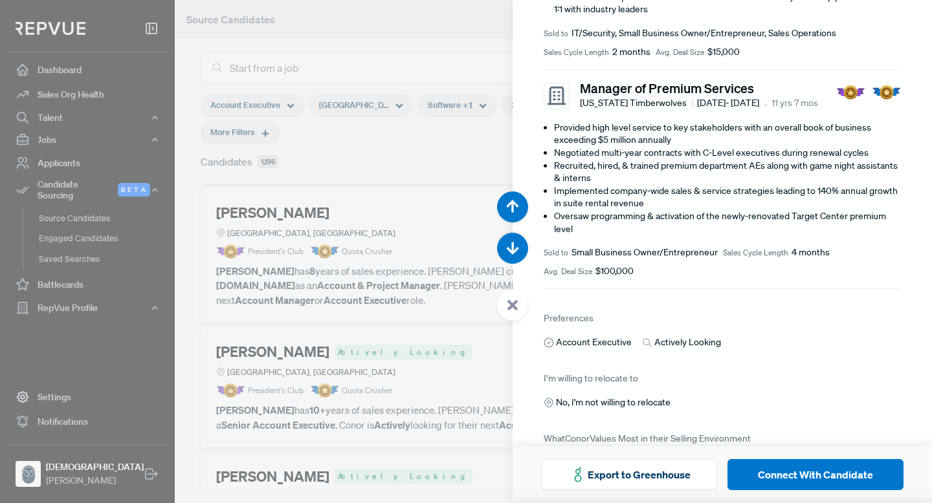
click at [452, 212] on div at bounding box center [466, 251] width 932 height 503
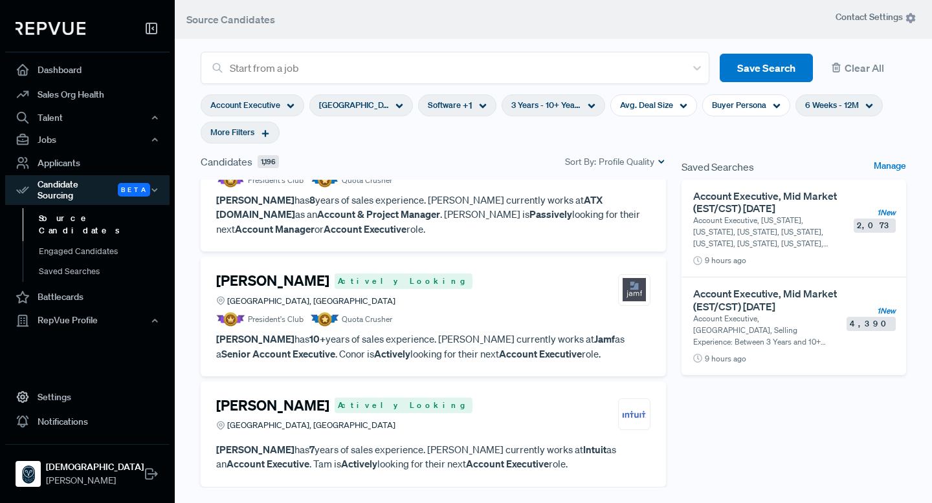
scroll to position [4030, 0]
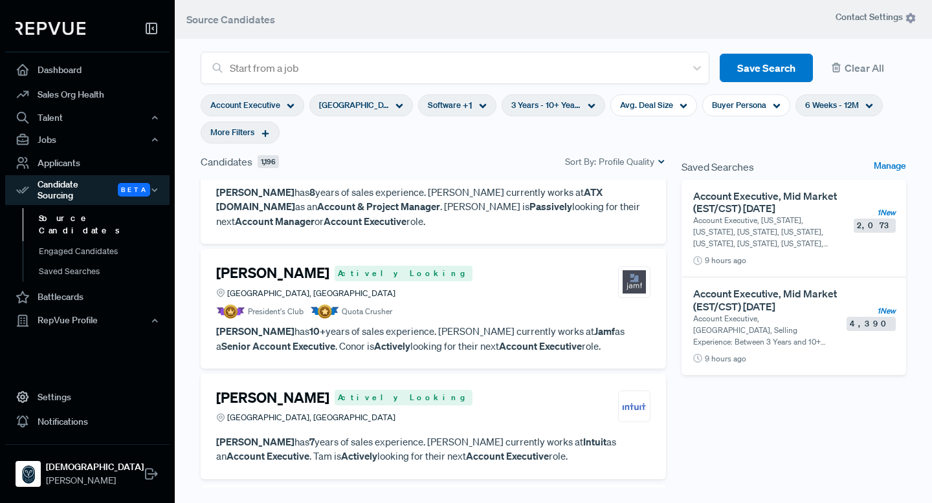
click at [422, 390] on div "[PERSON_NAME] Actively Looking [GEOGRAPHIC_DATA], [GEOGRAPHIC_DATA]" at bounding box center [433, 407] width 434 height 35
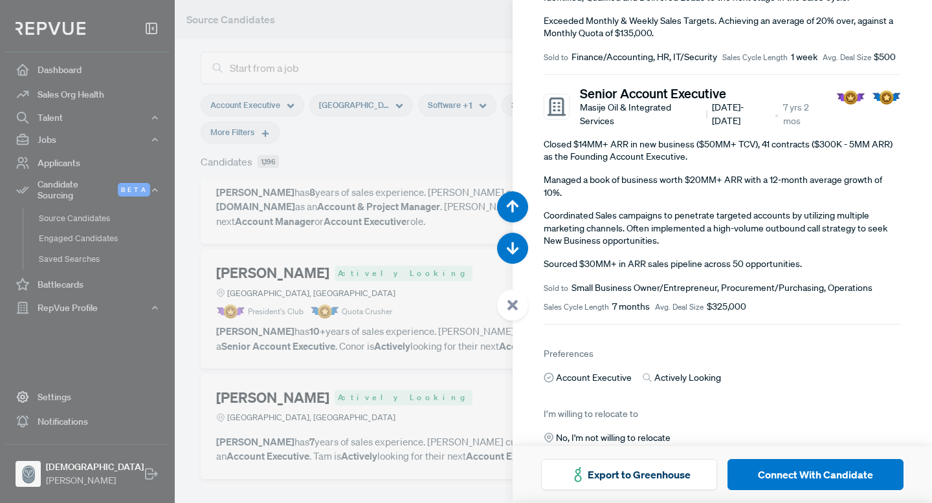
scroll to position [379, 0]
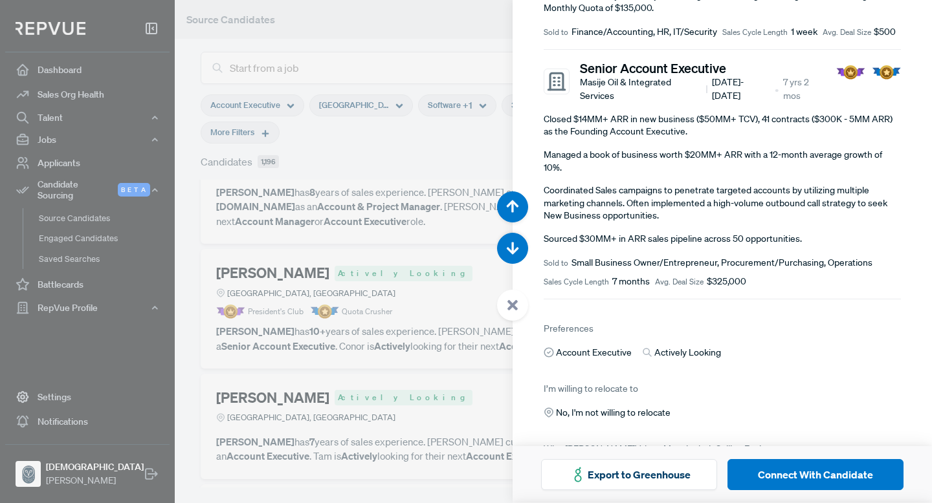
click at [421, 421] on div at bounding box center [466, 251] width 932 height 503
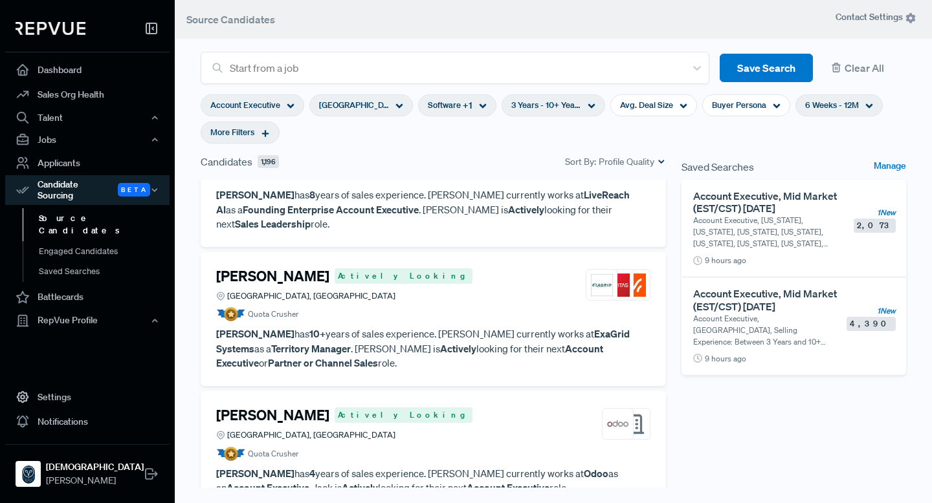
scroll to position [4740, 0]
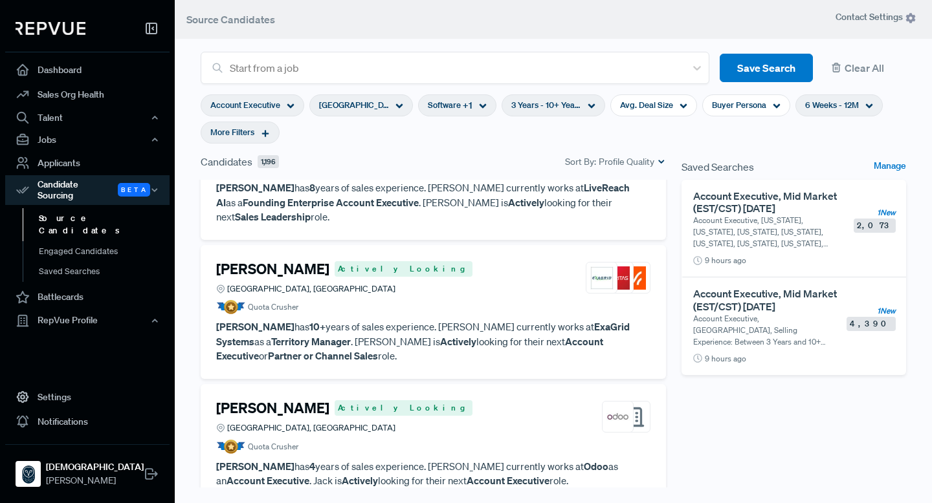
click at [450, 440] on article "Quota Crusher" at bounding box center [433, 447] width 434 height 14
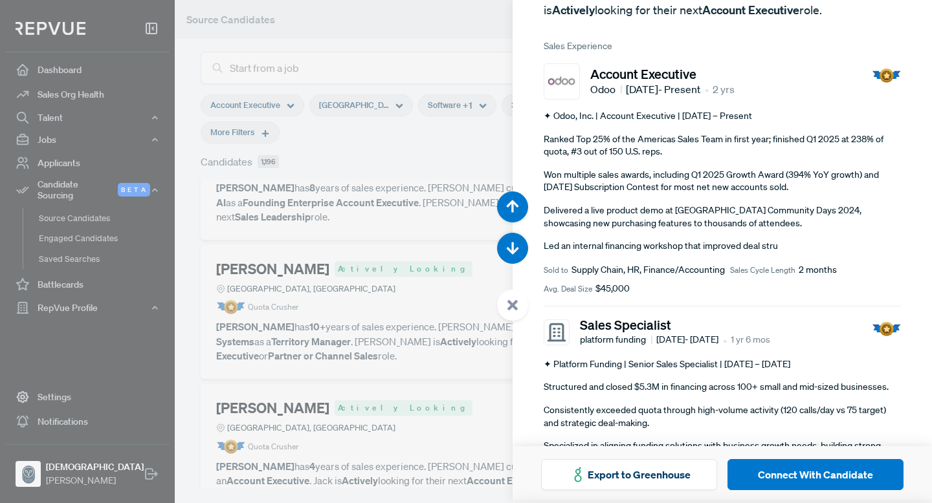
scroll to position [162, 0]
